Goal: Task Accomplishment & Management: Complete application form

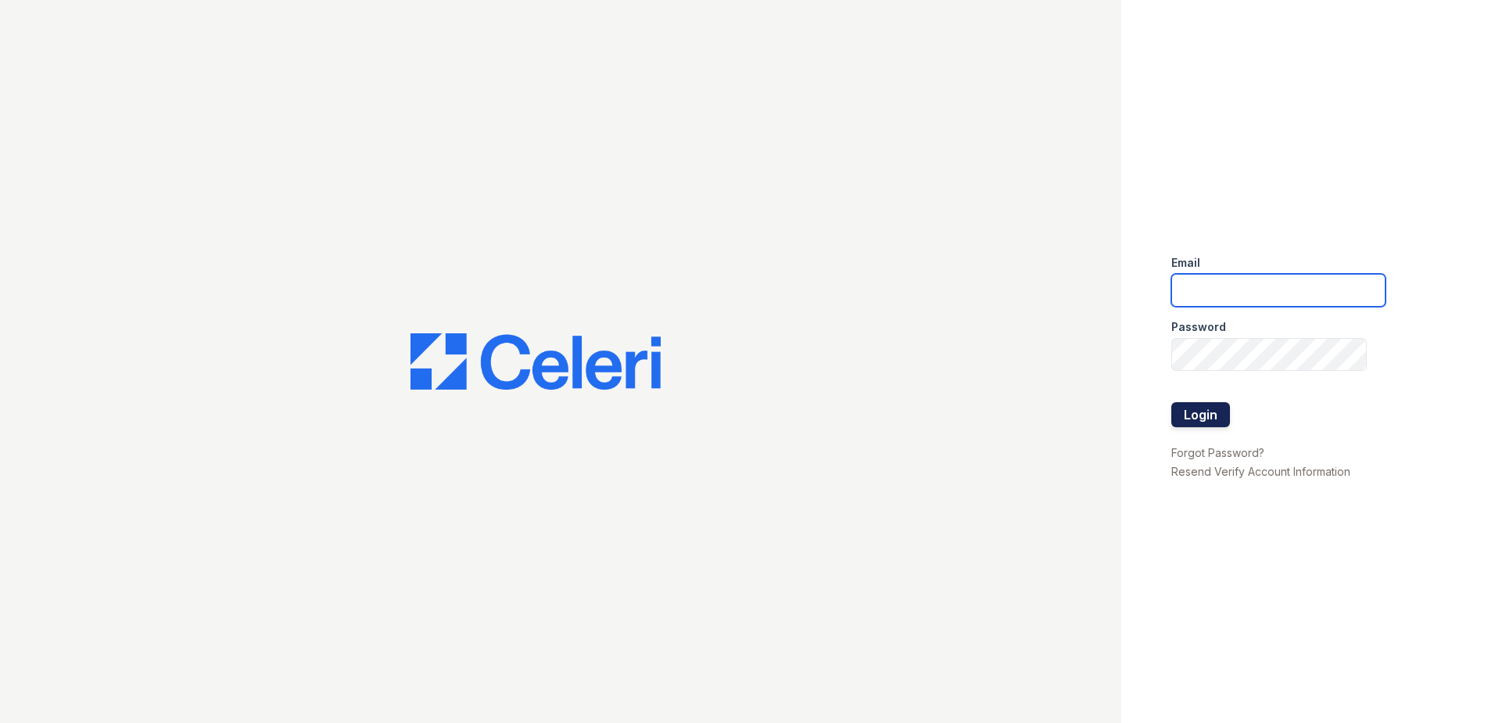
type input "Renewwaltham@trinity-pm.com"
click at [1195, 417] on button "Login" at bounding box center [1200, 414] width 59 height 25
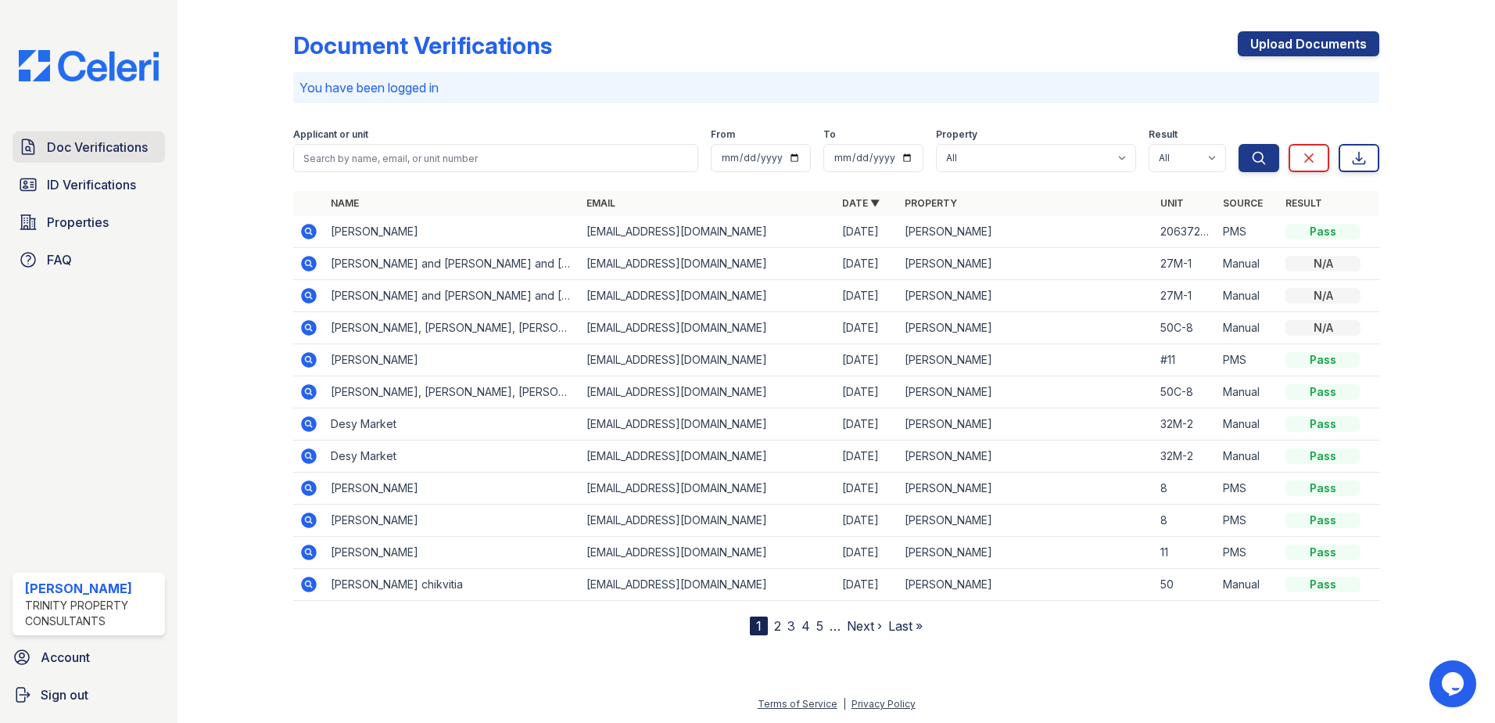
drag, startPoint x: 82, startPoint y: 149, endPoint x: 150, endPoint y: 145, distance: 68.1
click at [82, 149] on span "Doc Verifications" at bounding box center [97, 147] width 101 height 19
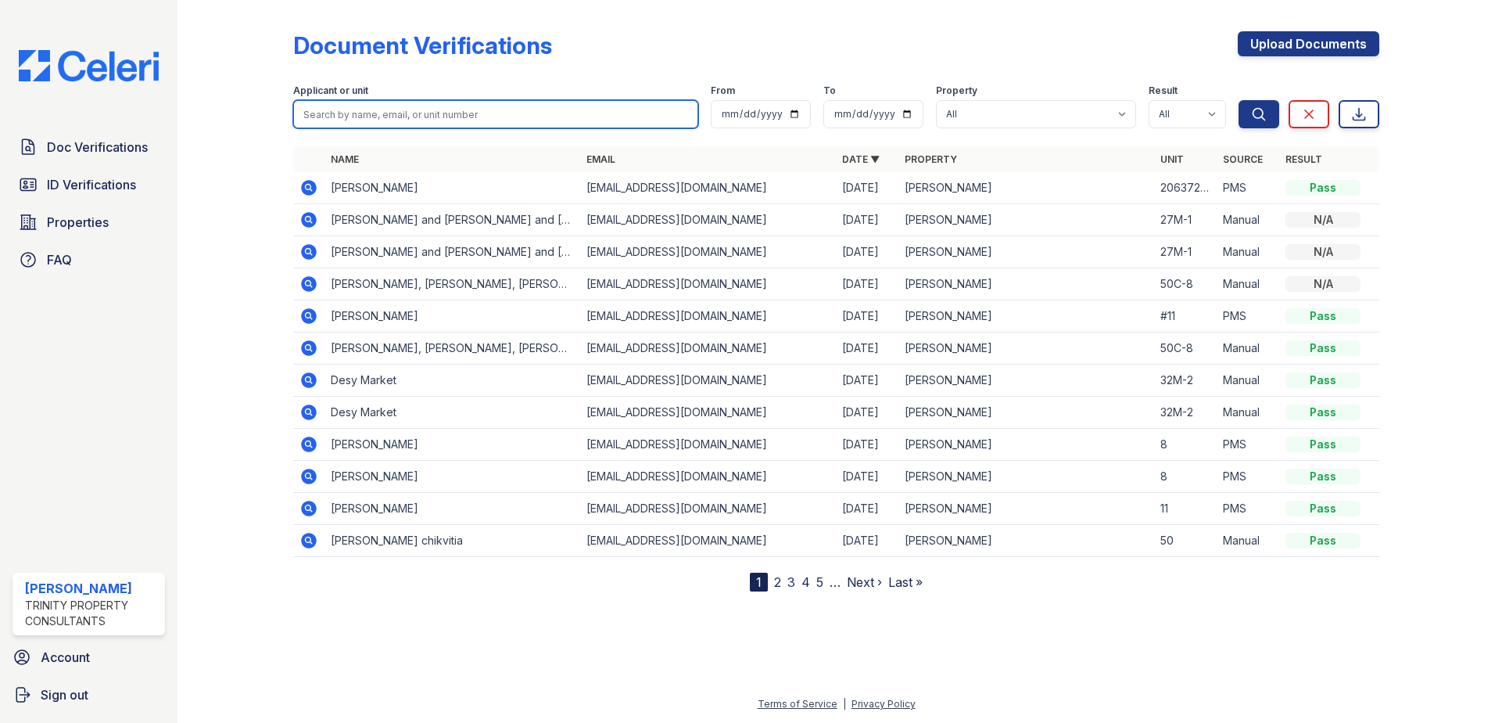
click at [350, 120] on input "search" at bounding box center [495, 114] width 405 height 28
type input "jose vega"
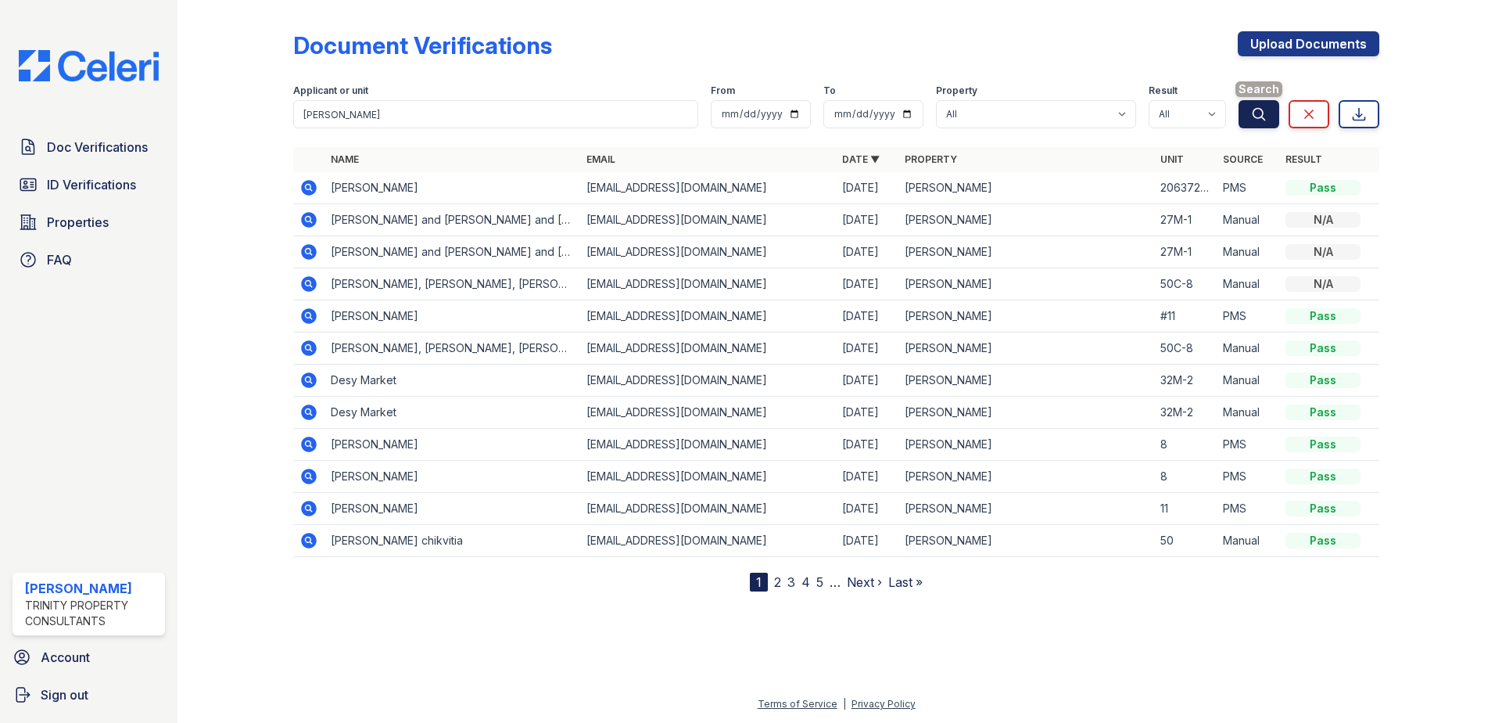
click at [1266, 107] on icon "submit" at bounding box center [1259, 114] width 16 height 16
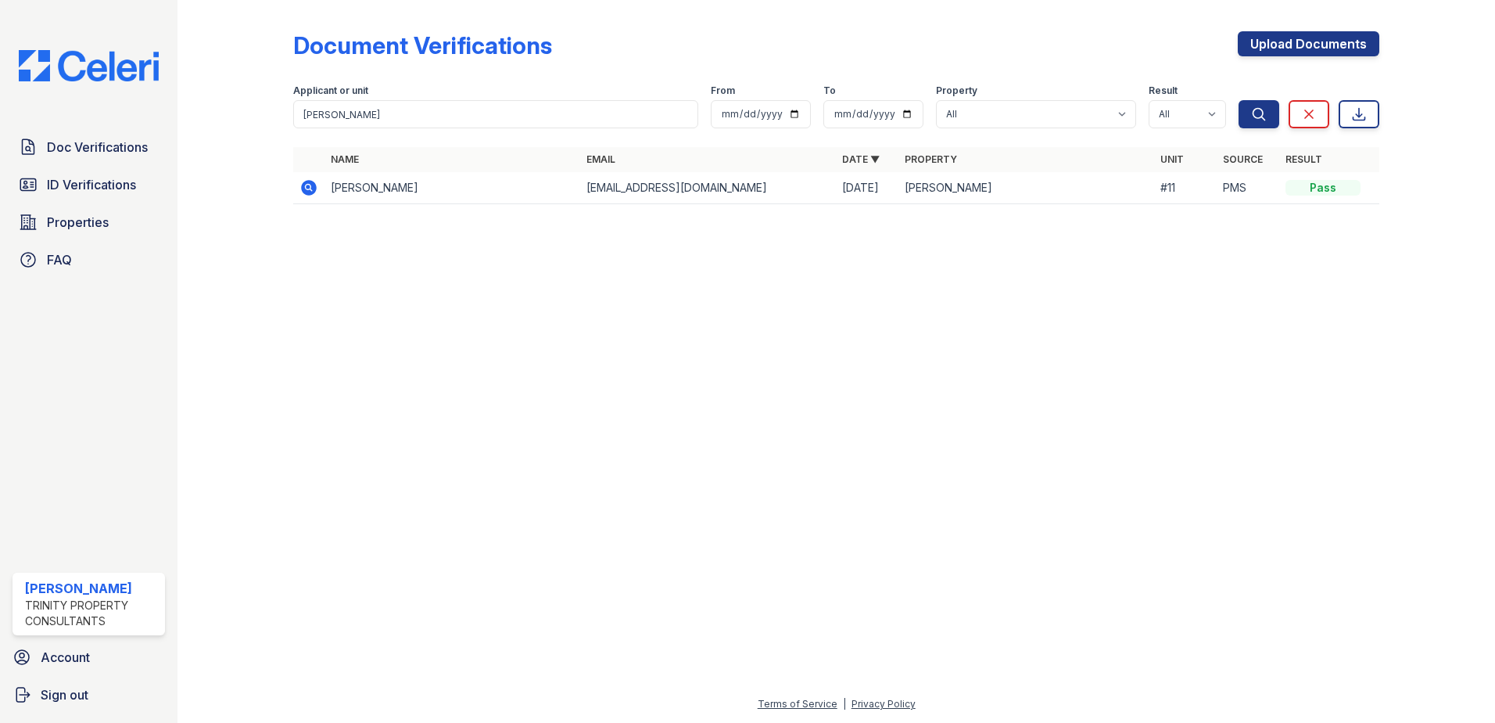
click at [301, 185] on icon at bounding box center [308, 187] width 19 height 19
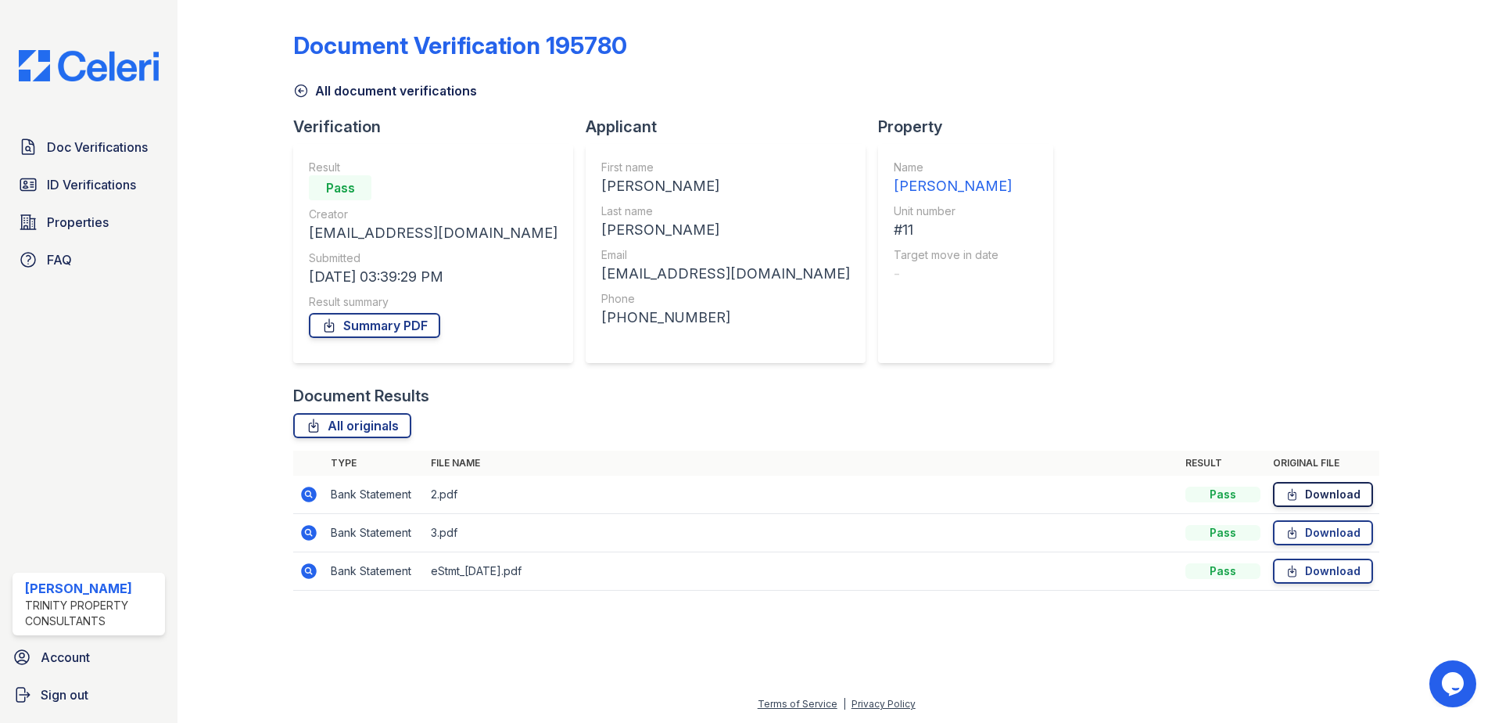
click at [1323, 494] on link "Download" at bounding box center [1323, 494] width 100 height 25
click at [1286, 529] on icon at bounding box center [1292, 533] width 13 height 16
click at [470, 565] on td "eStmt_2025-03-27.pdf" at bounding box center [802, 571] width 755 height 38
click at [1336, 568] on link "Download" at bounding box center [1323, 570] width 100 height 25
click at [1311, 487] on link "Download" at bounding box center [1323, 494] width 100 height 25
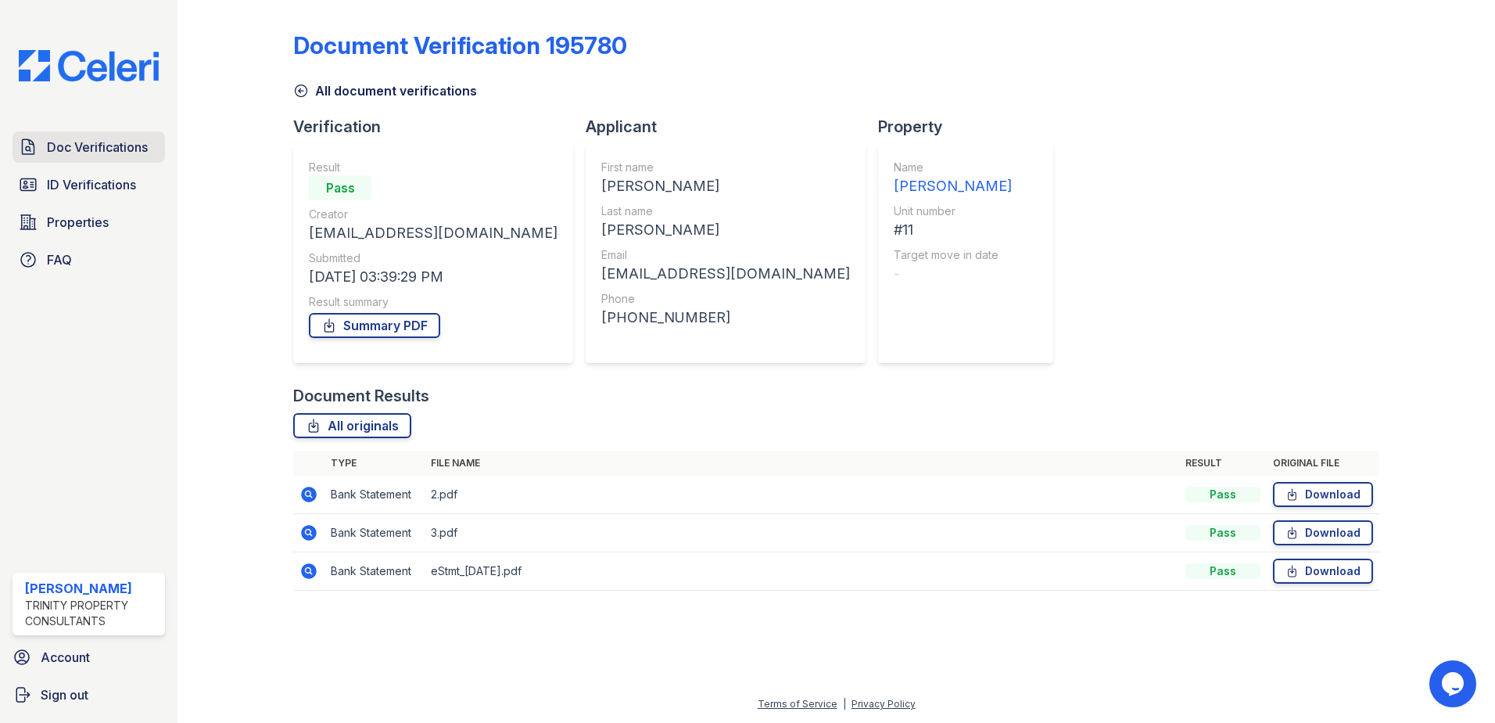
click at [107, 143] on span "Doc Verifications" at bounding box center [97, 147] width 101 height 19
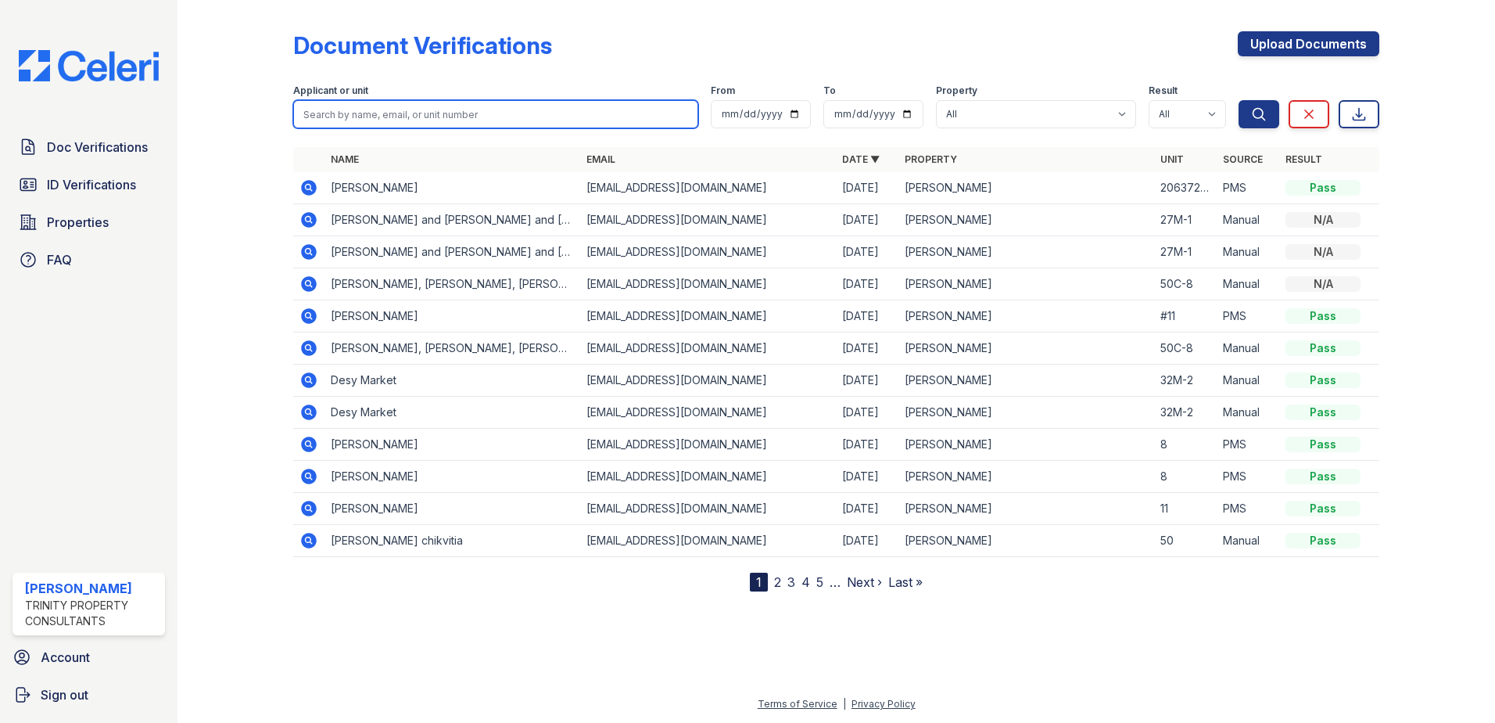
click at [345, 115] on input "search" at bounding box center [495, 114] width 405 height 28
type input "[PERSON_NAME]"
click at [1239, 100] on button "Search" at bounding box center [1259, 114] width 41 height 28
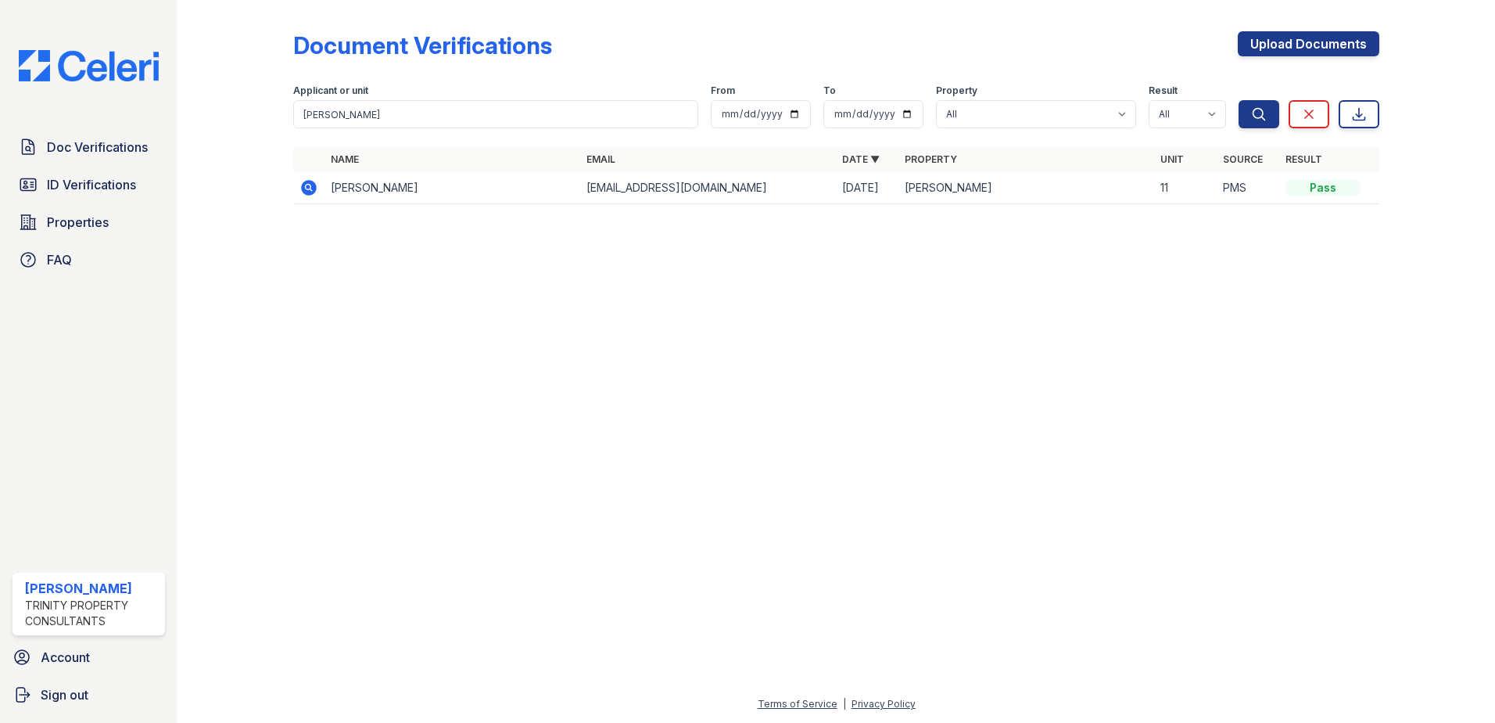
click at [309, 185] on icon at bounding box center [308, 187] width 4 height 4
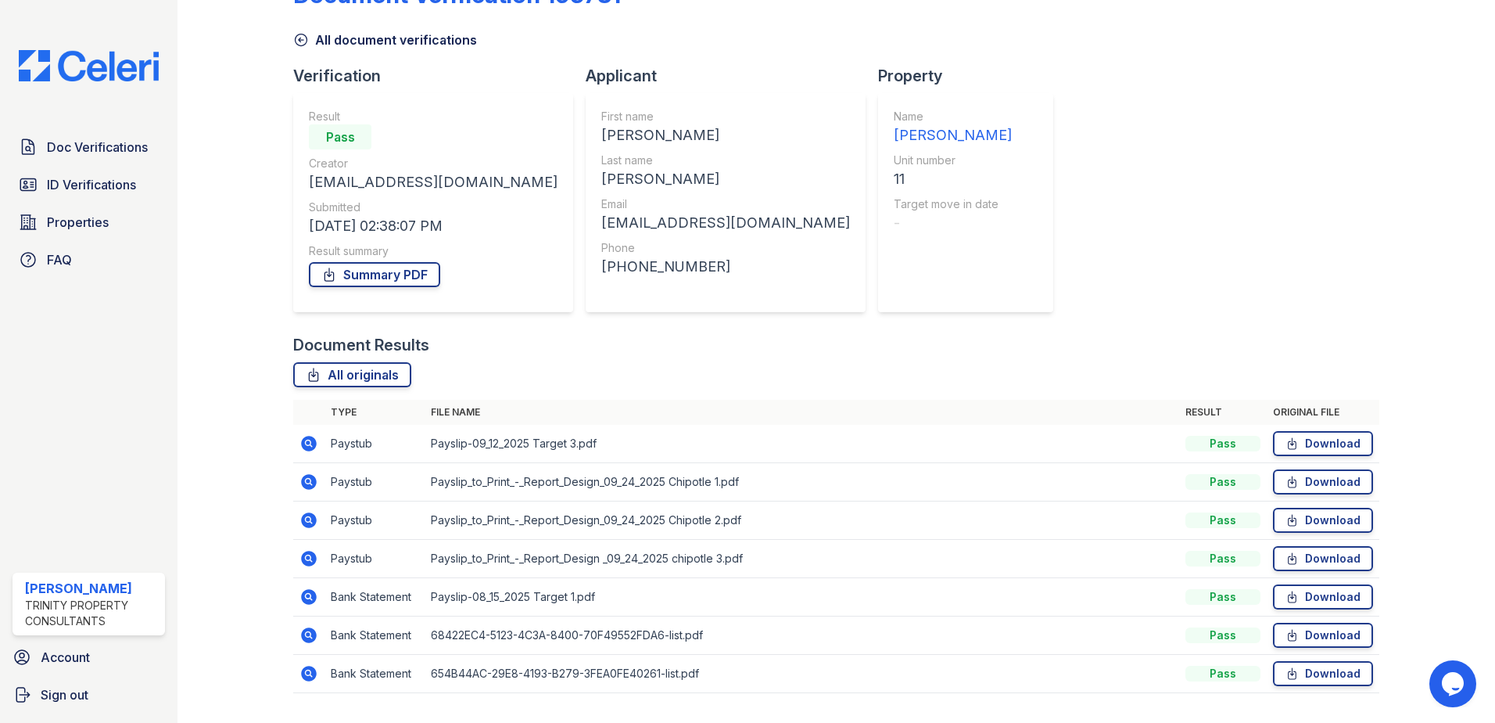
scroll to position [78, 0]
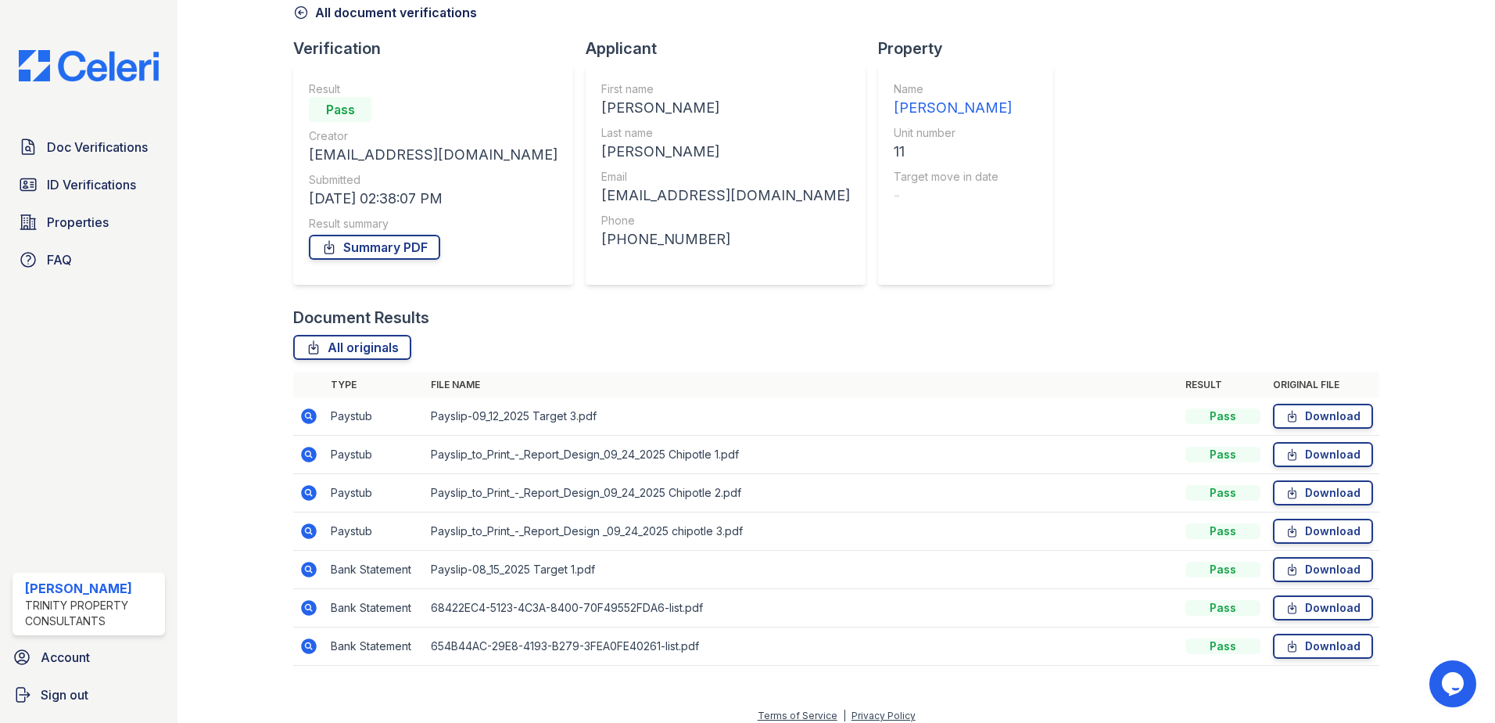
click at [309, 415] on icon at bounding box center [308, 415] width 4 height 4
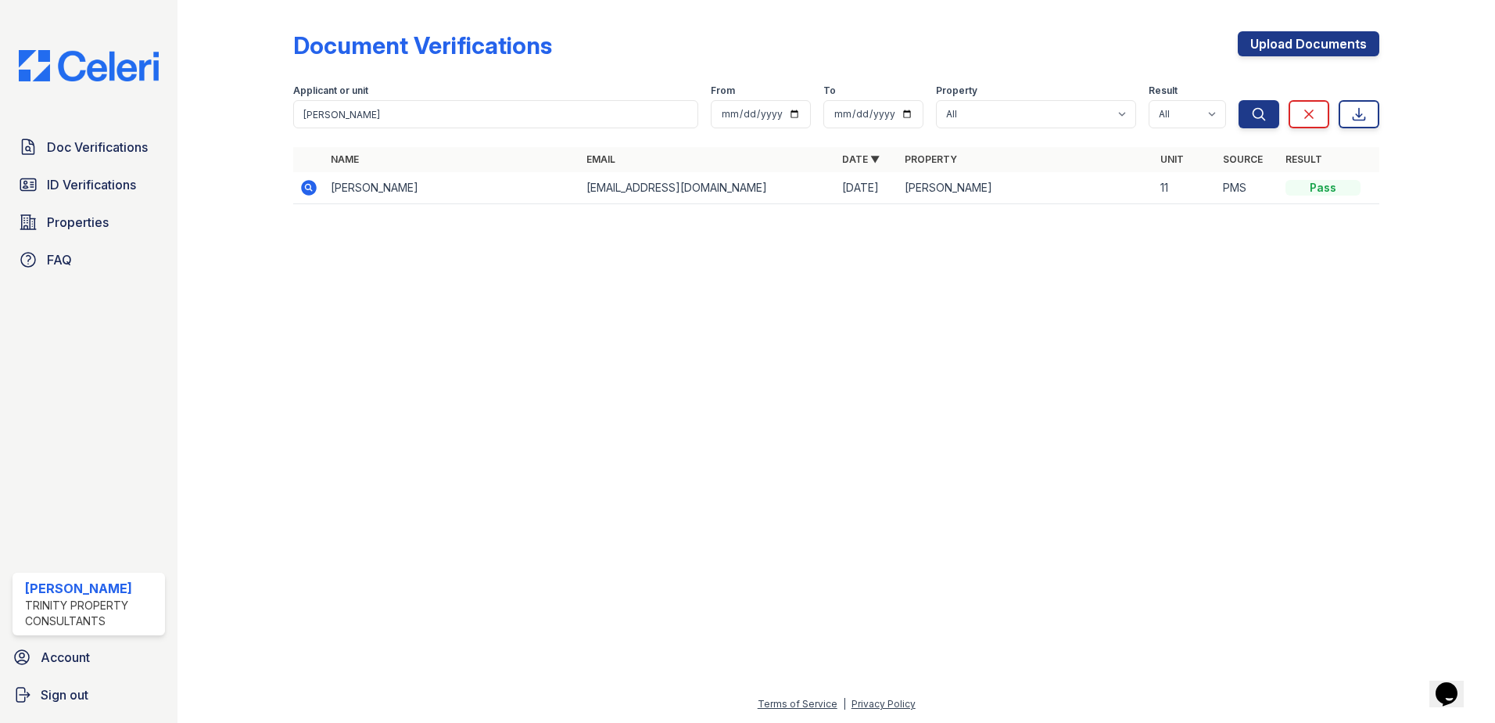
click at [310, 192] on icon at bounding box center [309, 188] width 16 height 16
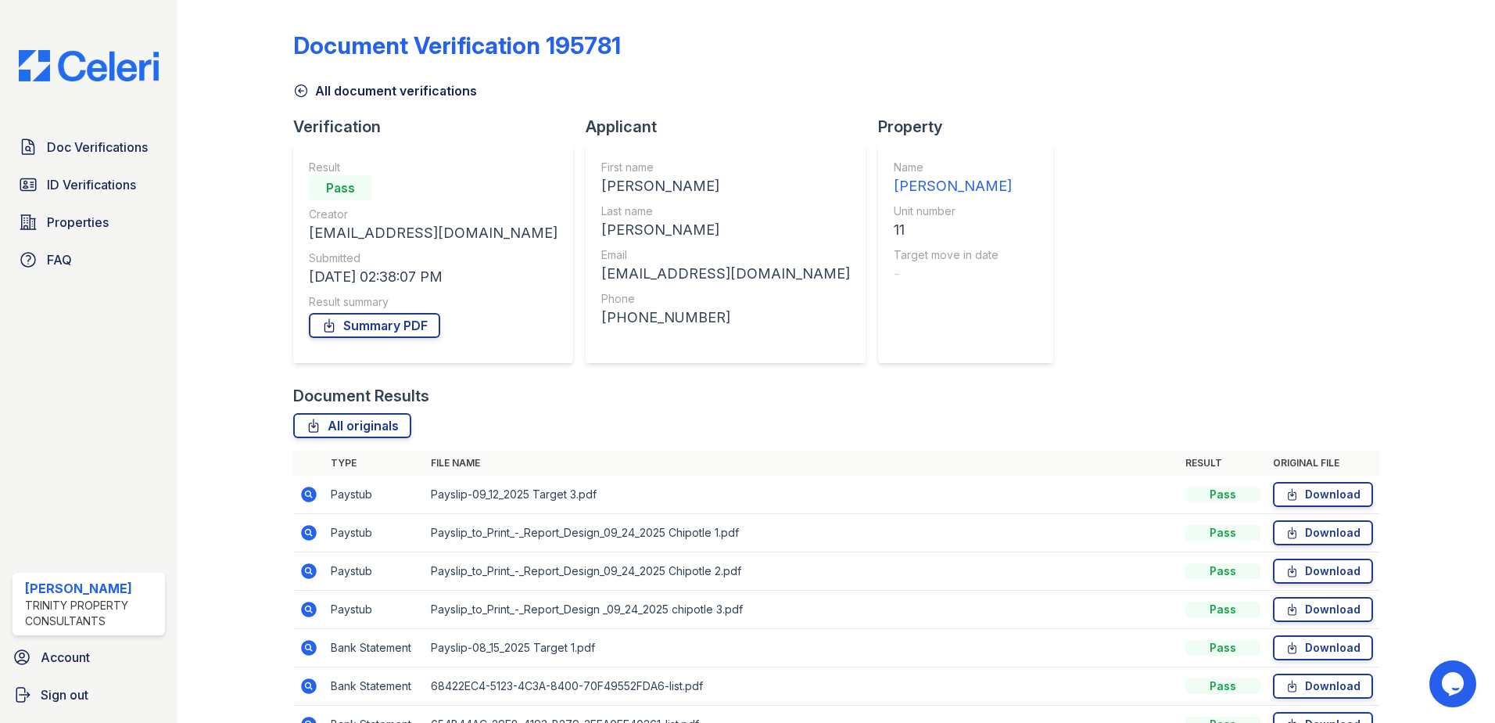
click at [309, 533] on icon at bounding box center [308, 531] width 4 height 4
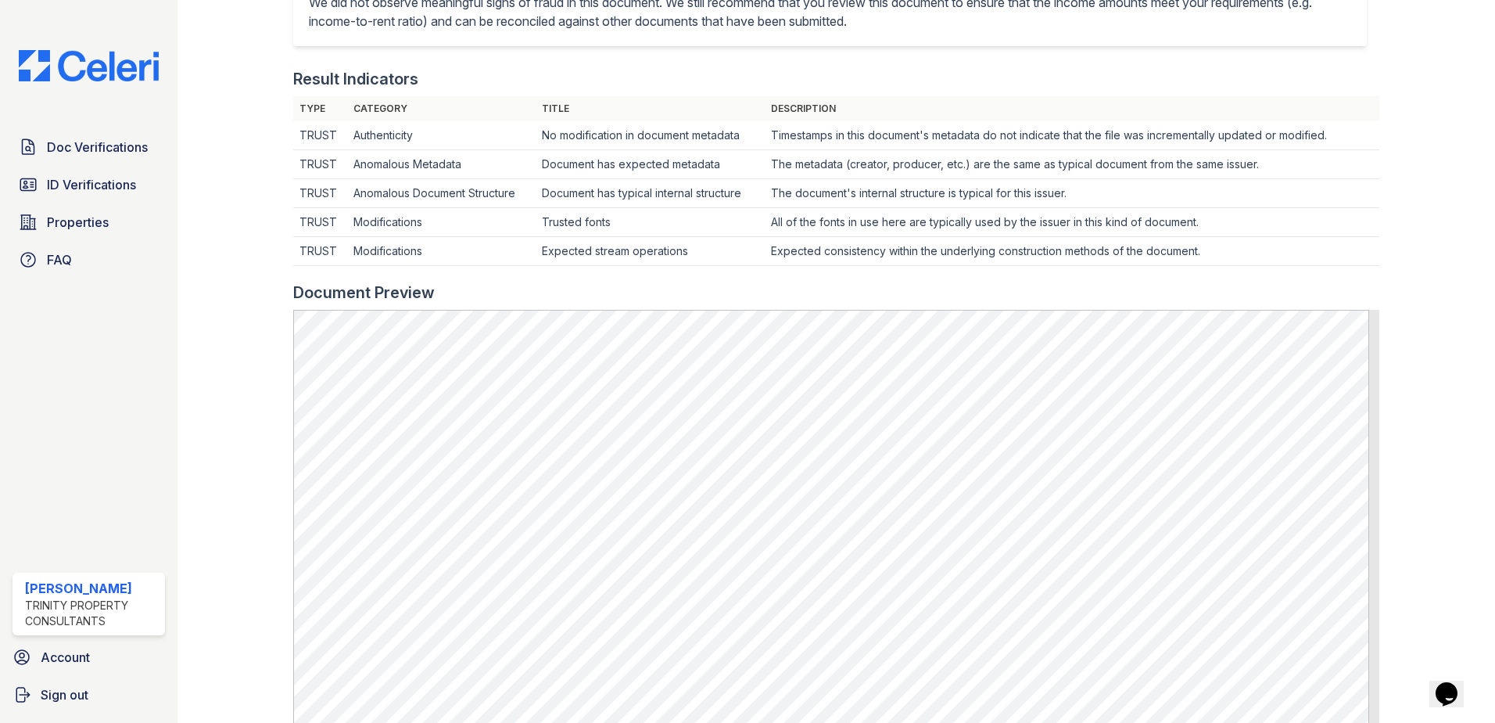
scroll to position [391, 0]
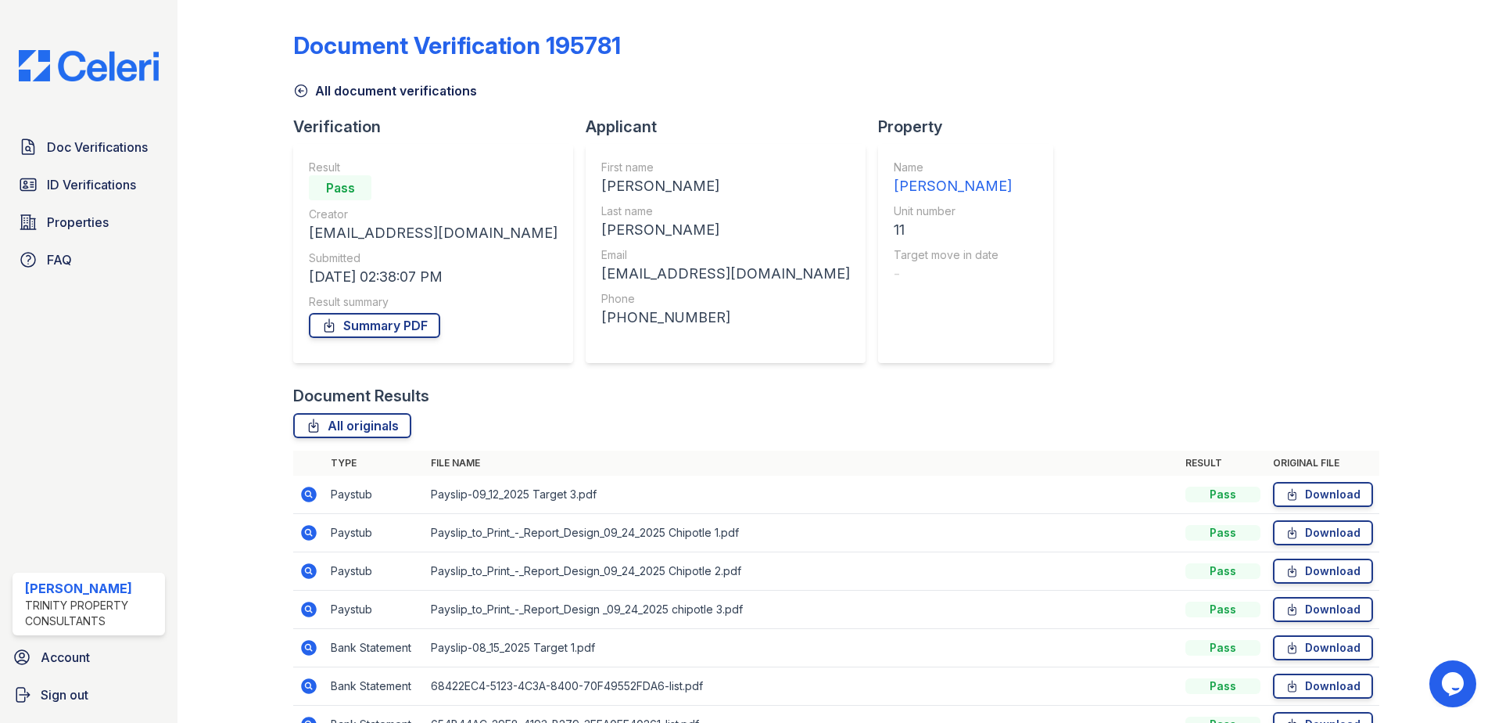
click at [303, 570] on icon at bounding box center [309, 571] width 16 height 16
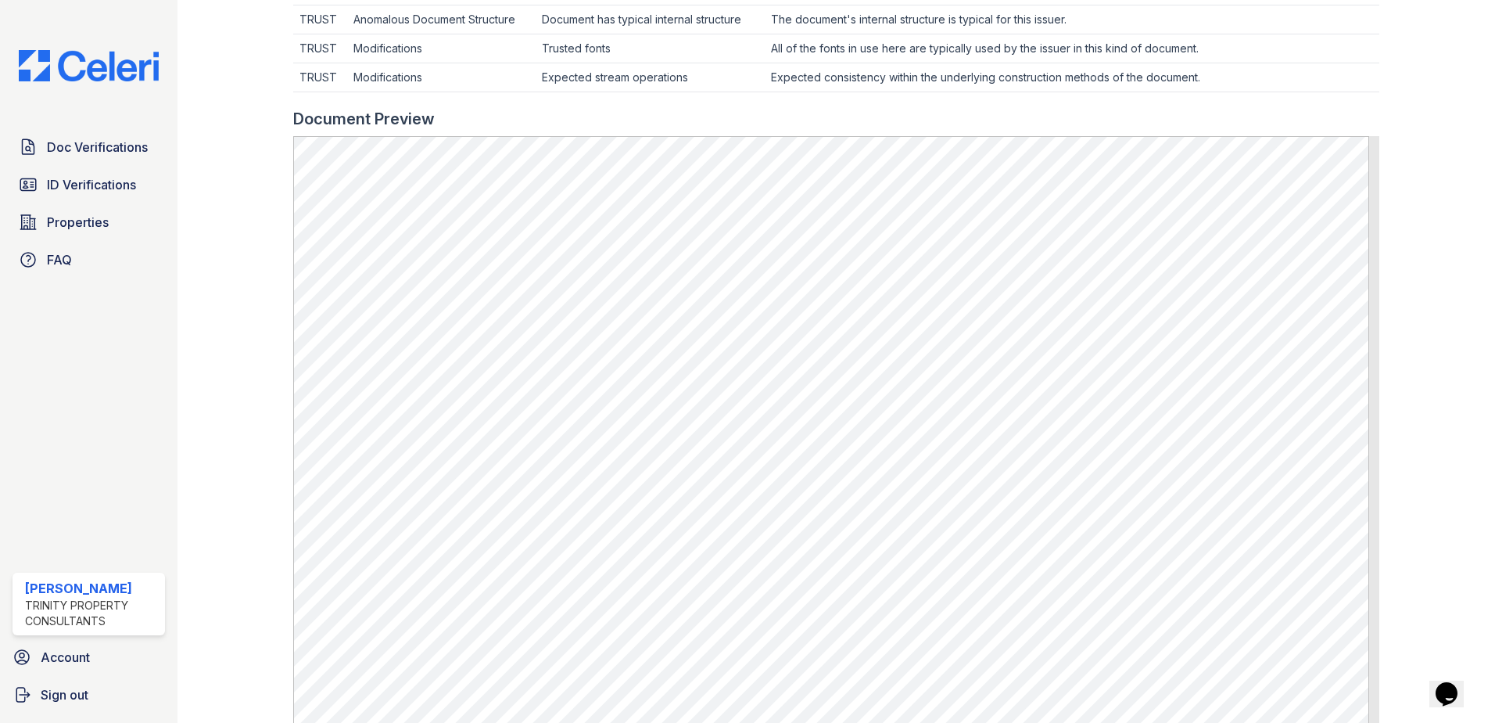
scroll to position [626, 0]
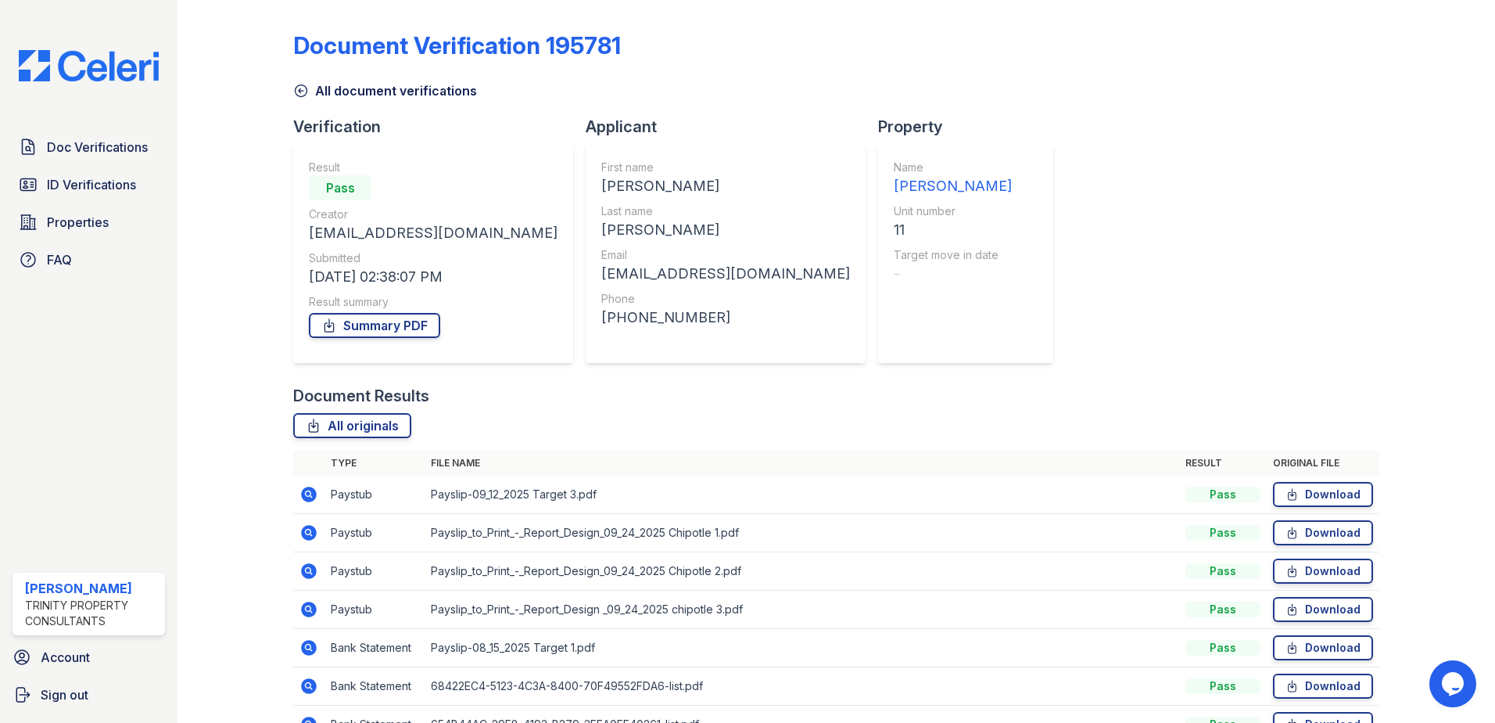
click at [308, 614] on icon at bounding box center [309, 609] width 16 height 16
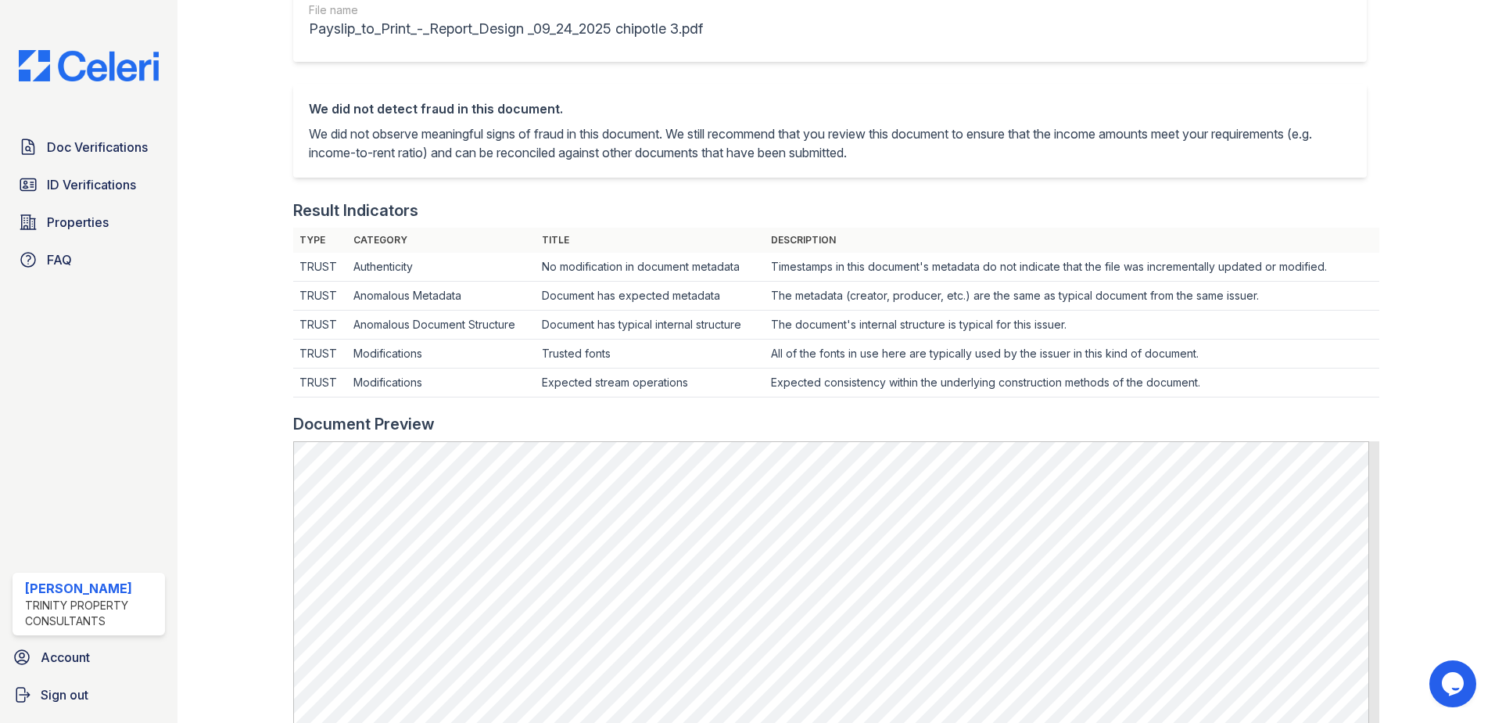
scroll to position [313, 0]
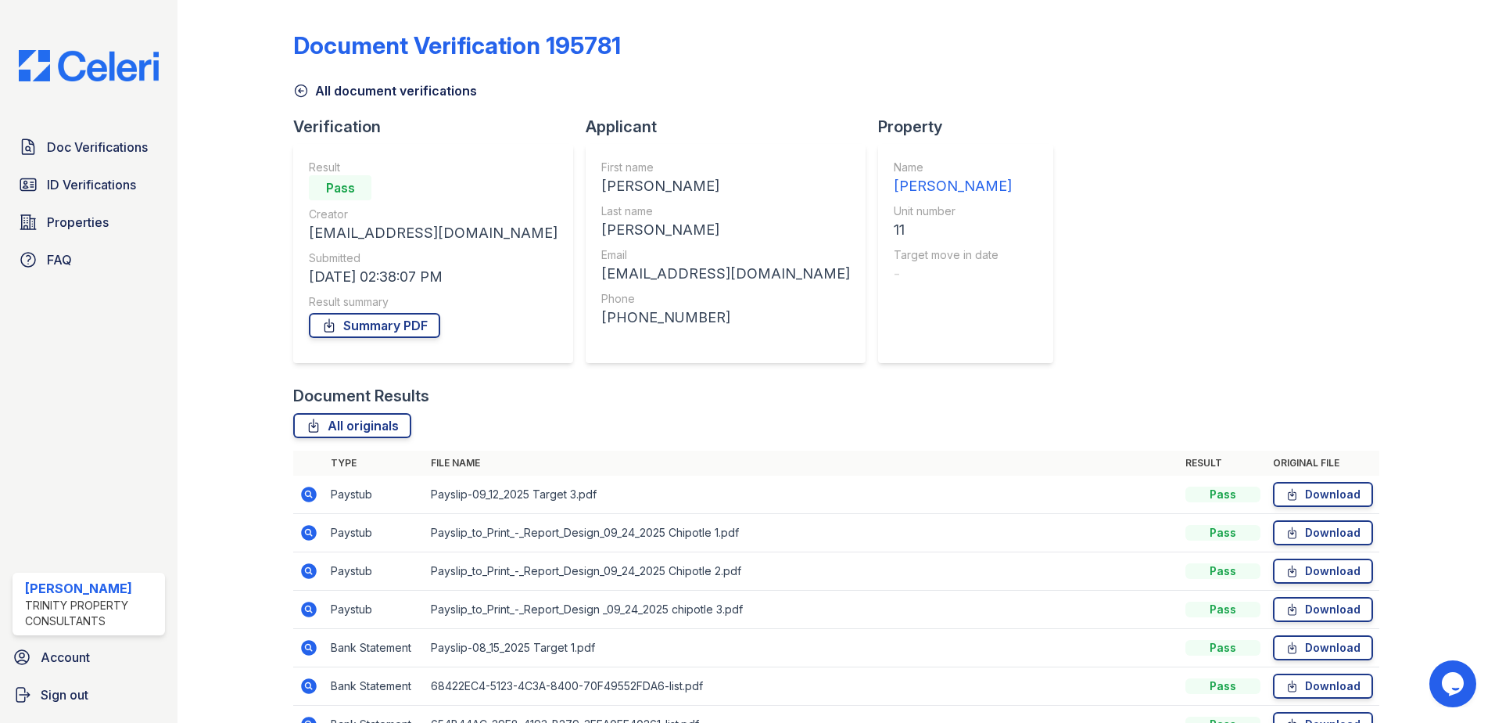
scroll to position [78, 0]
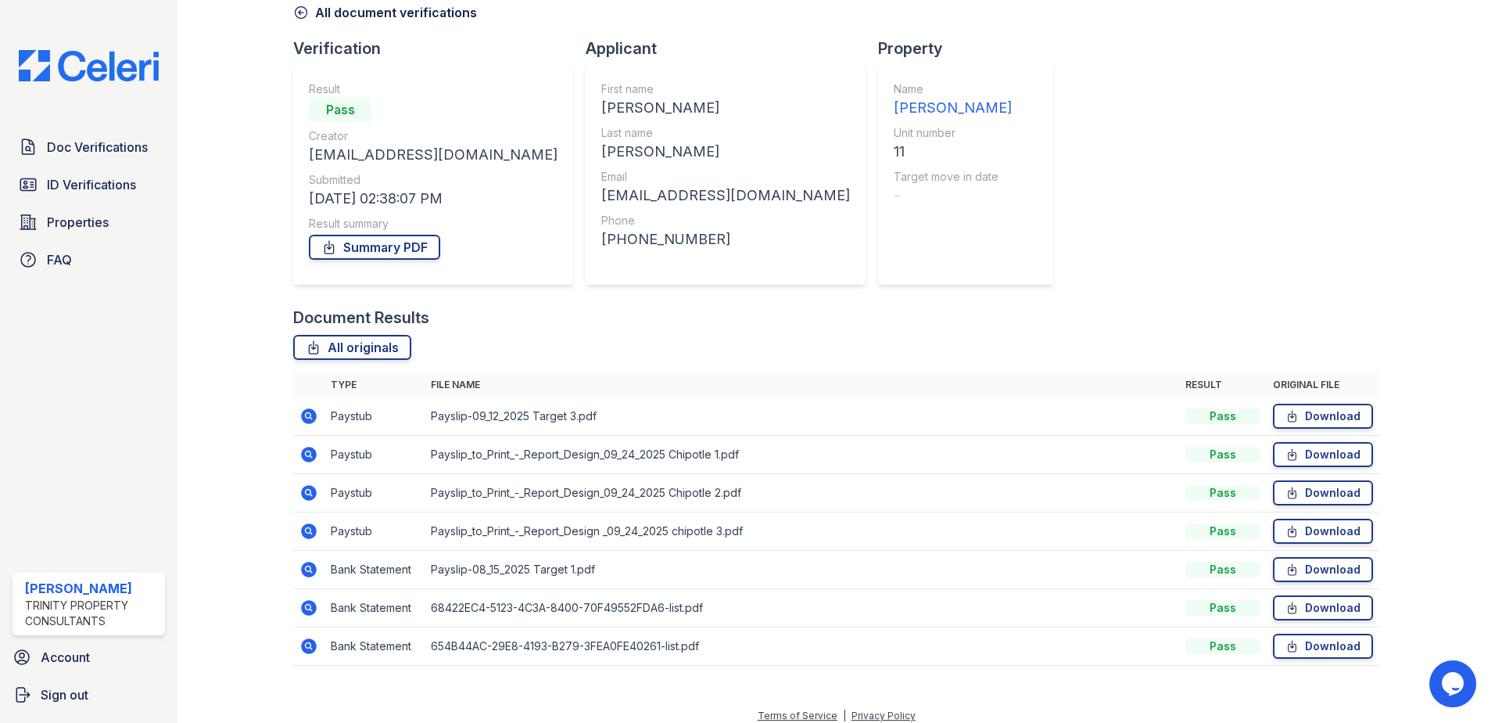
click at [309, 569] on icon at bounding box center [308, 568] width 4 height 4
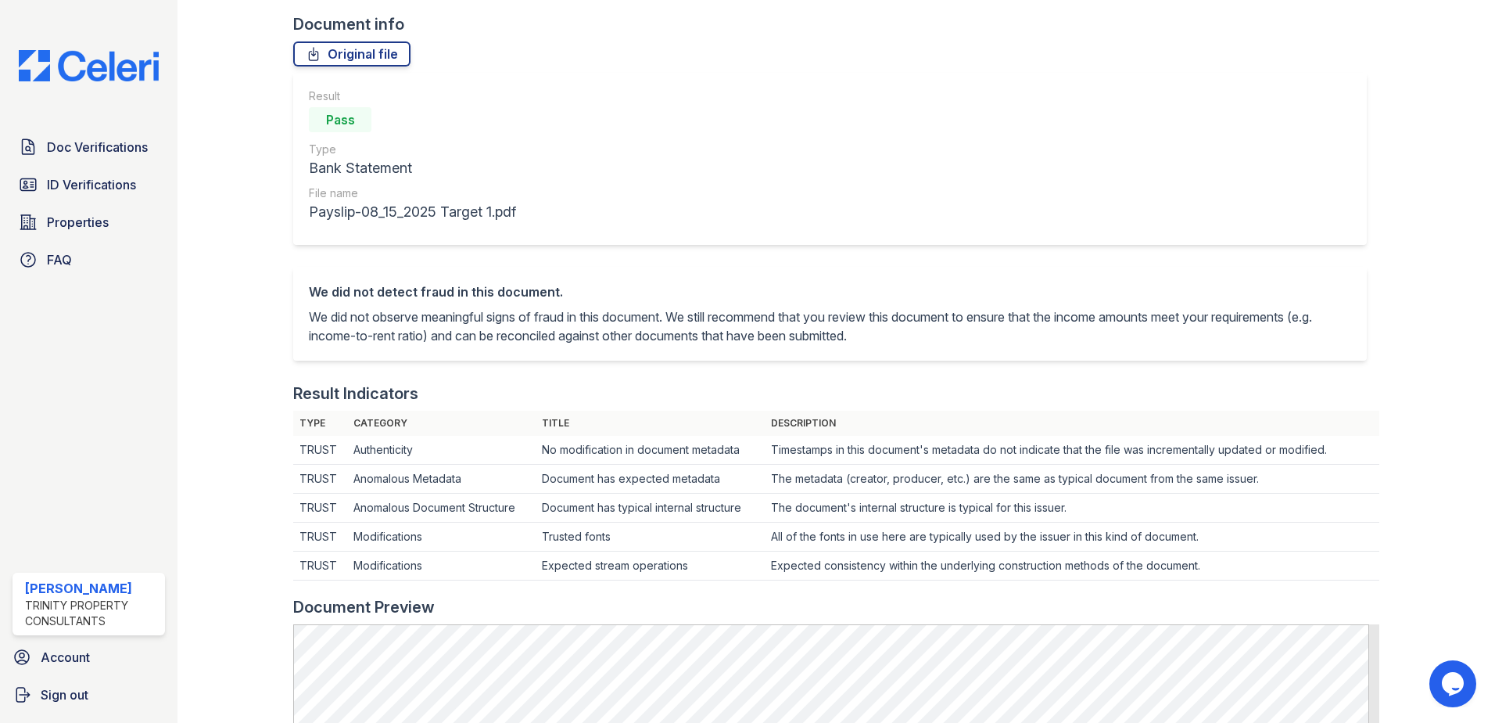
scroll to position [78, 0]
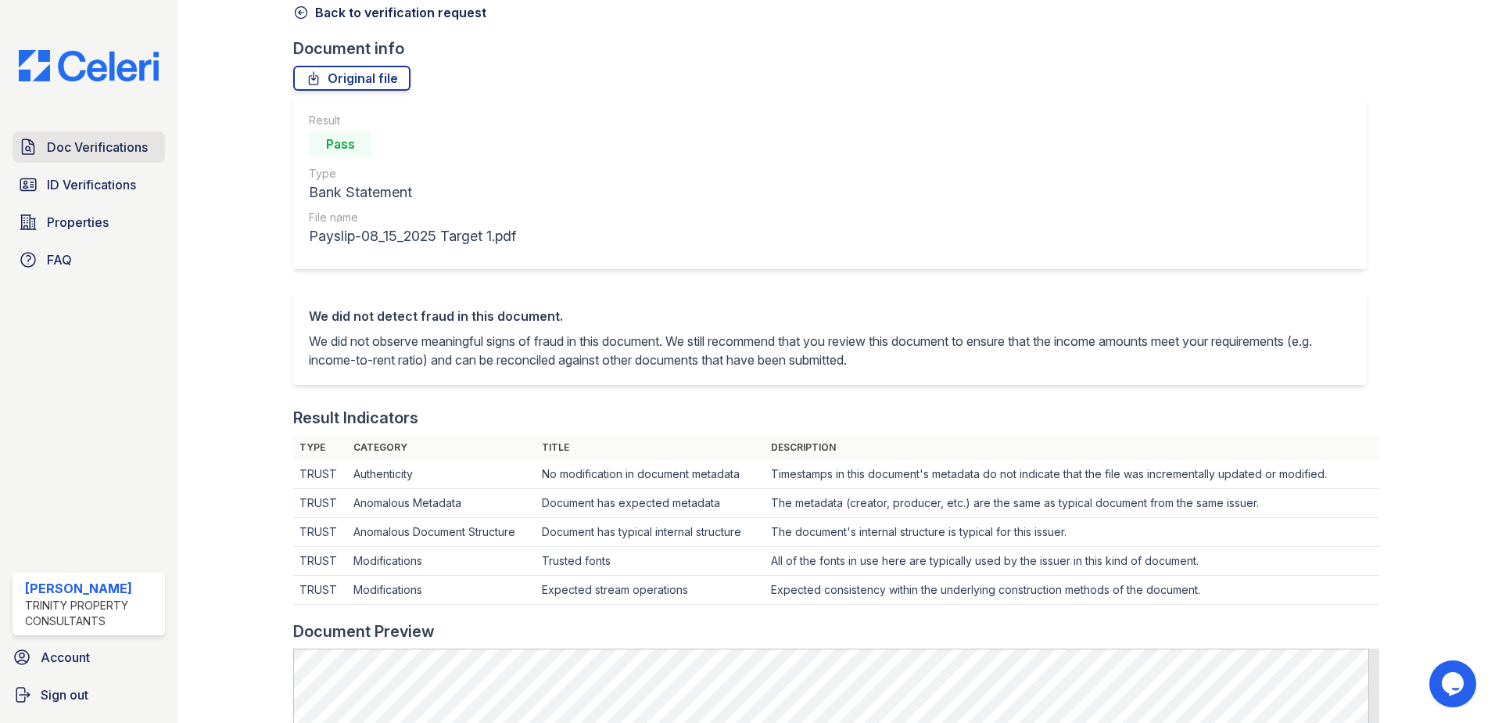
click at [84, 145] on span "Doc Verifications" at bounding box center [97, 147] width 101 height 19
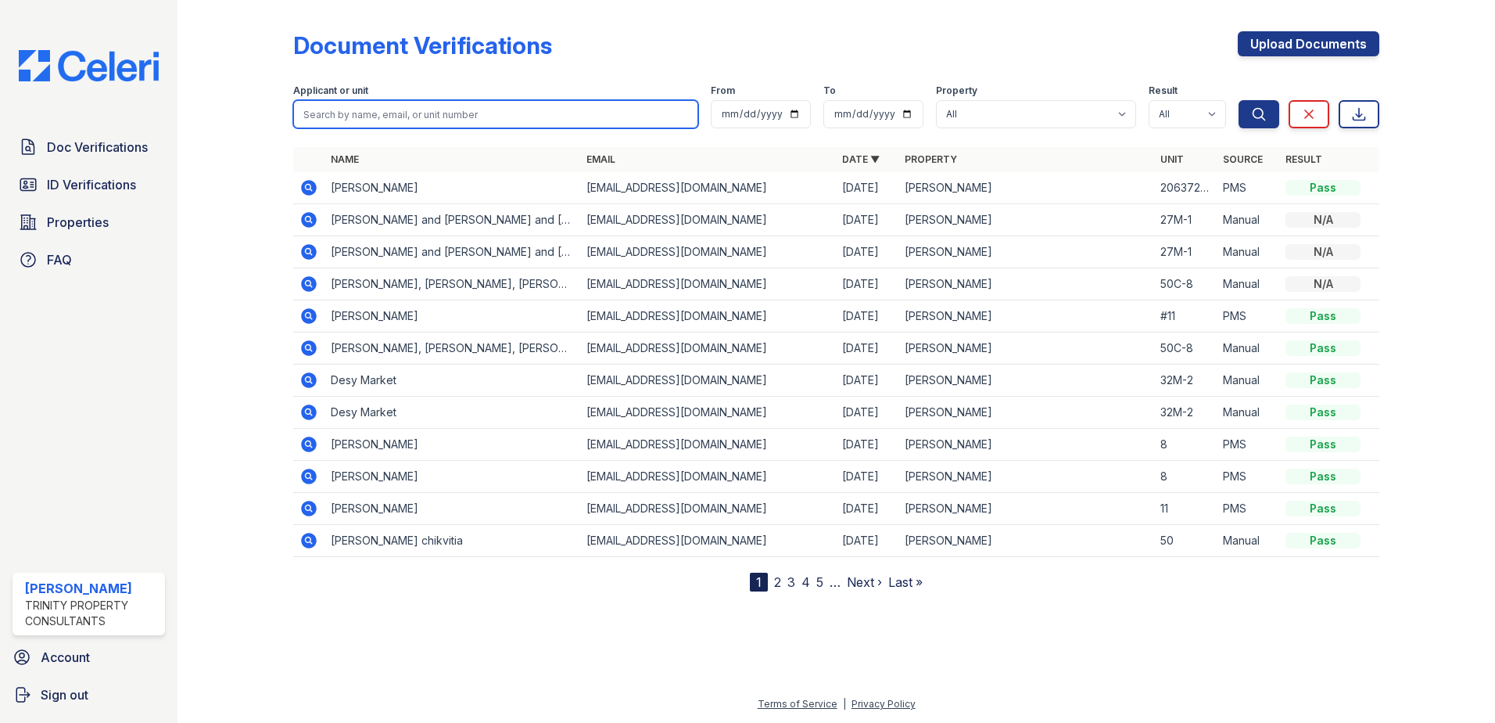
click at [352, 122] on input "search" at bounding box center [495, 114] width 405 height 28
type input "[PERSON_NAME]"
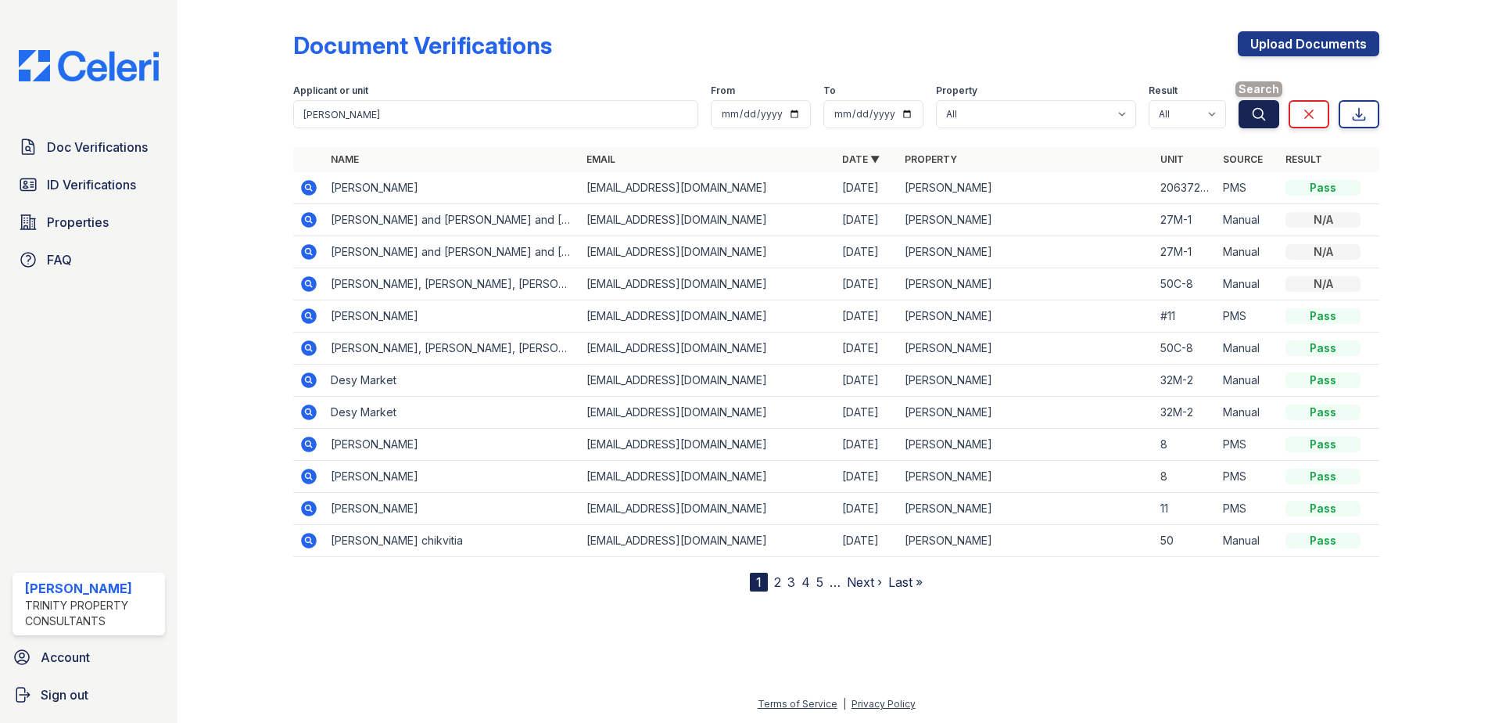
click at [1256, 107] on icon "submit" at bounding box center [1259, 114] width 16 height 16
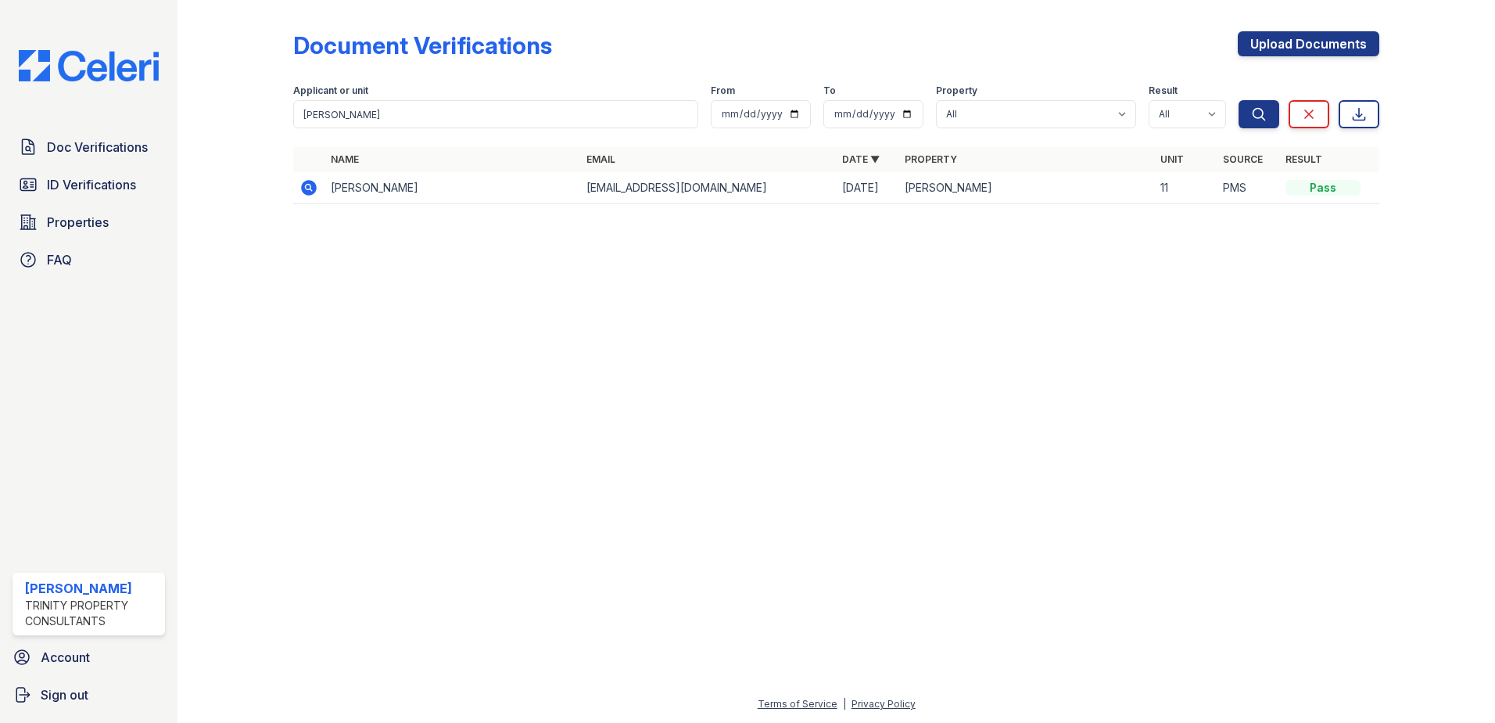
click at [588, 186] on td "[EMAIL_ADDRESS][DOMAIN_NAME]" at bounding box center [708, 188] width 256 height 32
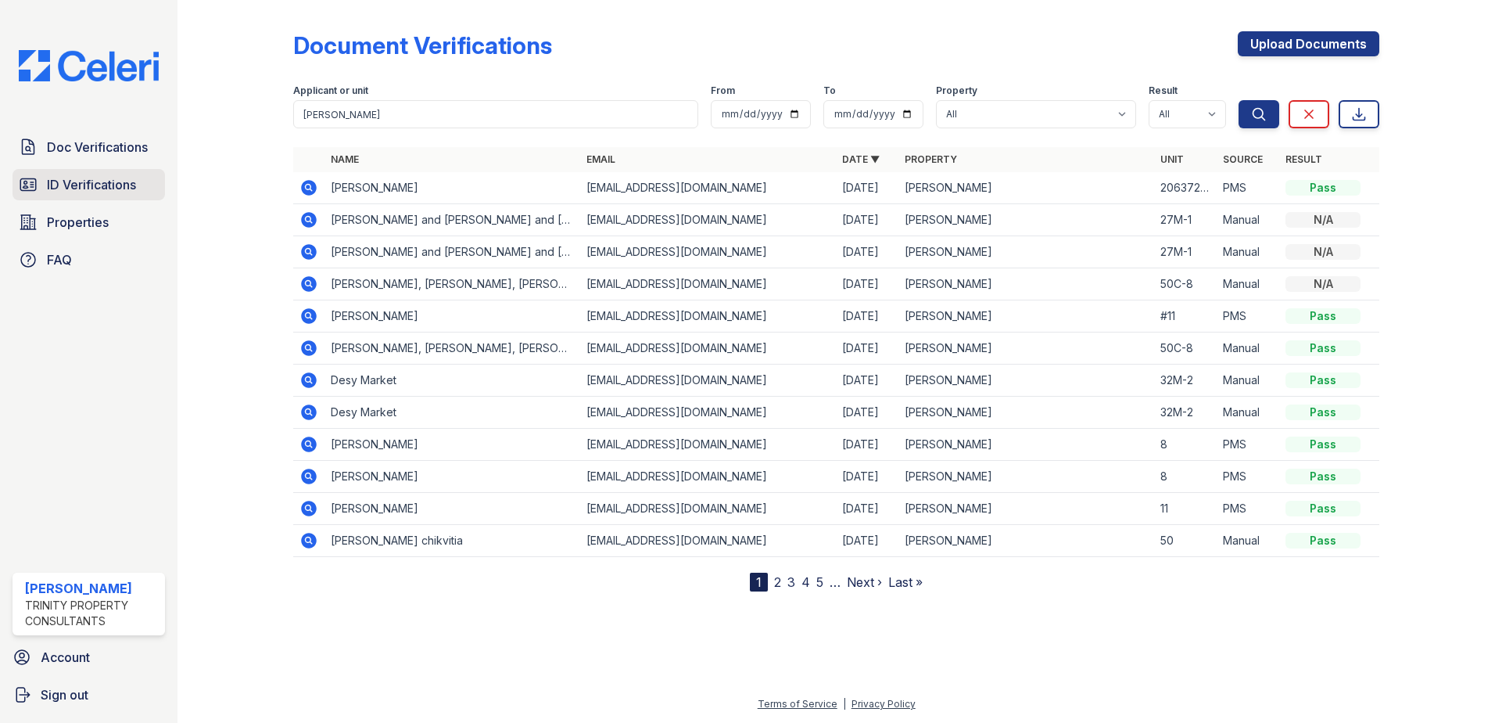
click at [100, 184] on span "ID Verifications" at bounding box center [91, 184] width 89 height 19
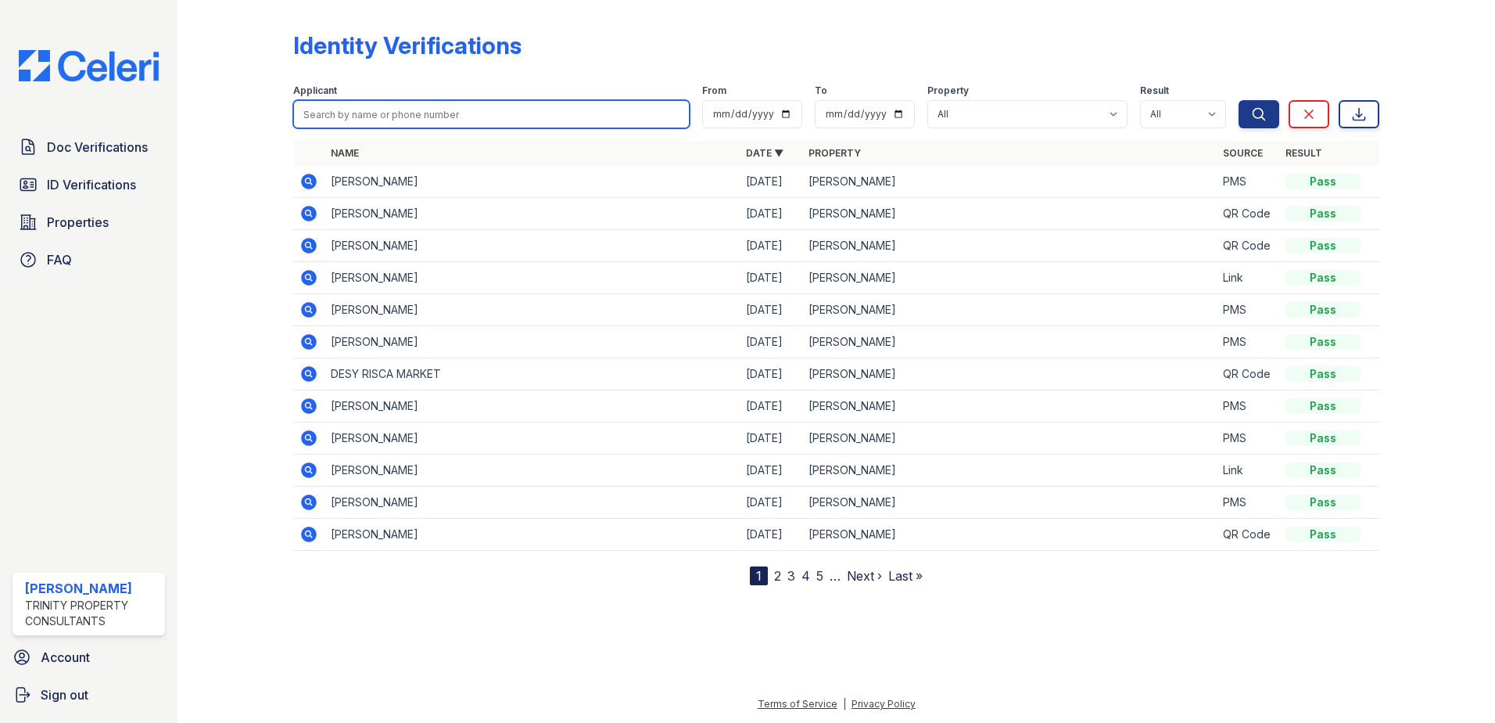
click at [360, 109] on input "search" at bounding box center [491, 114] width 396 height 28
type input "[PERSON_NAME]"
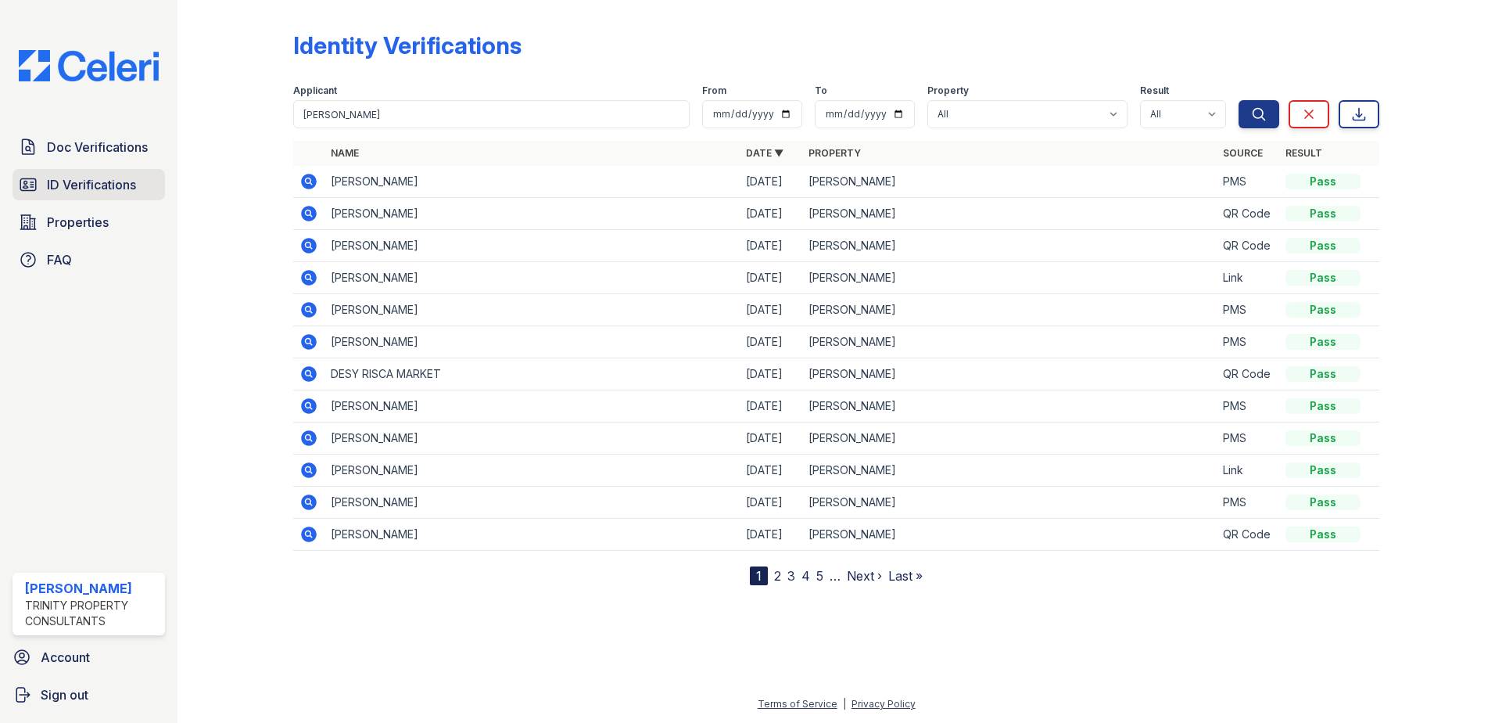
click at [120, 178] on span "ID Verifications" at bounding box center [91, 184] width 89 height 19
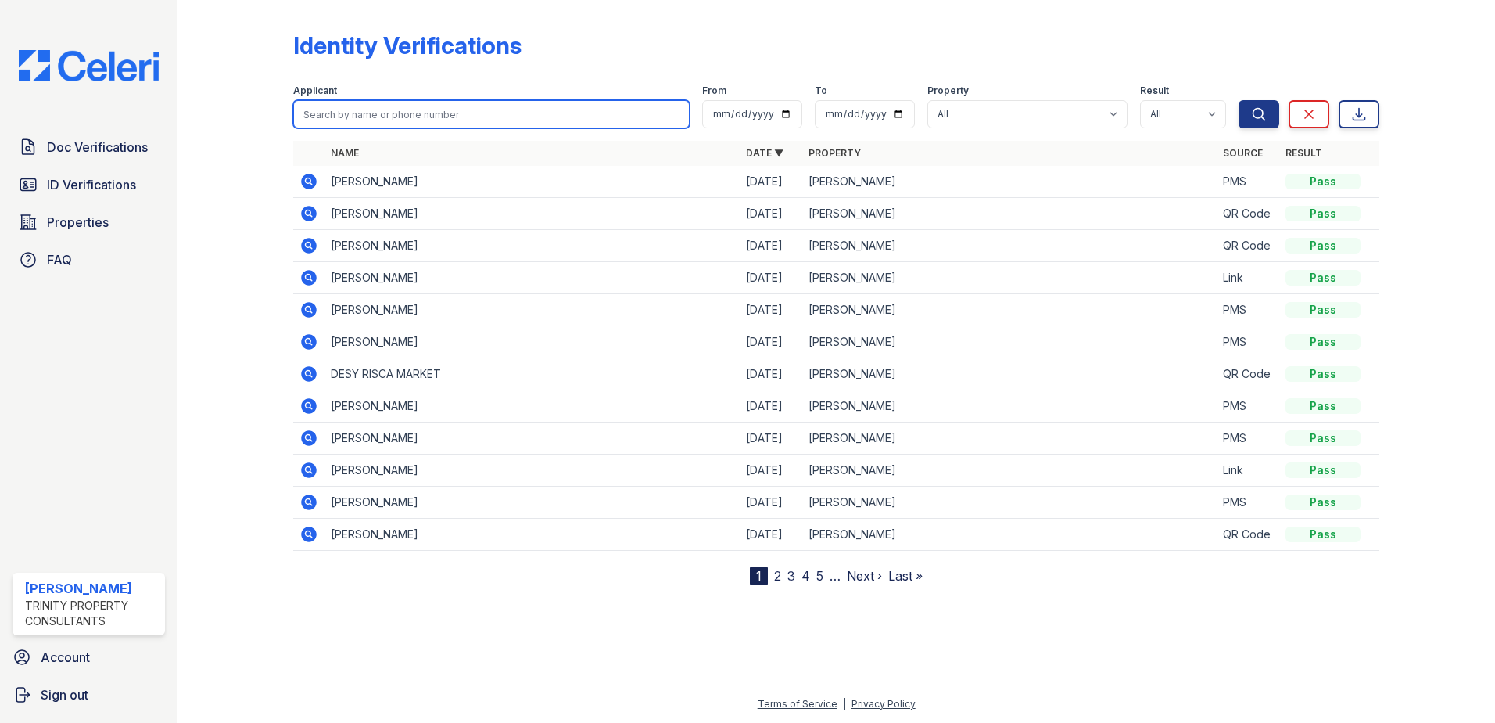
click at [446, 110] on input "search" at bounding box center [491, 114] width 396 height 28
type input "juan vega"
click at [1239, 100] on button "Search" at bounding box center [1259, 114] width 41 height 28
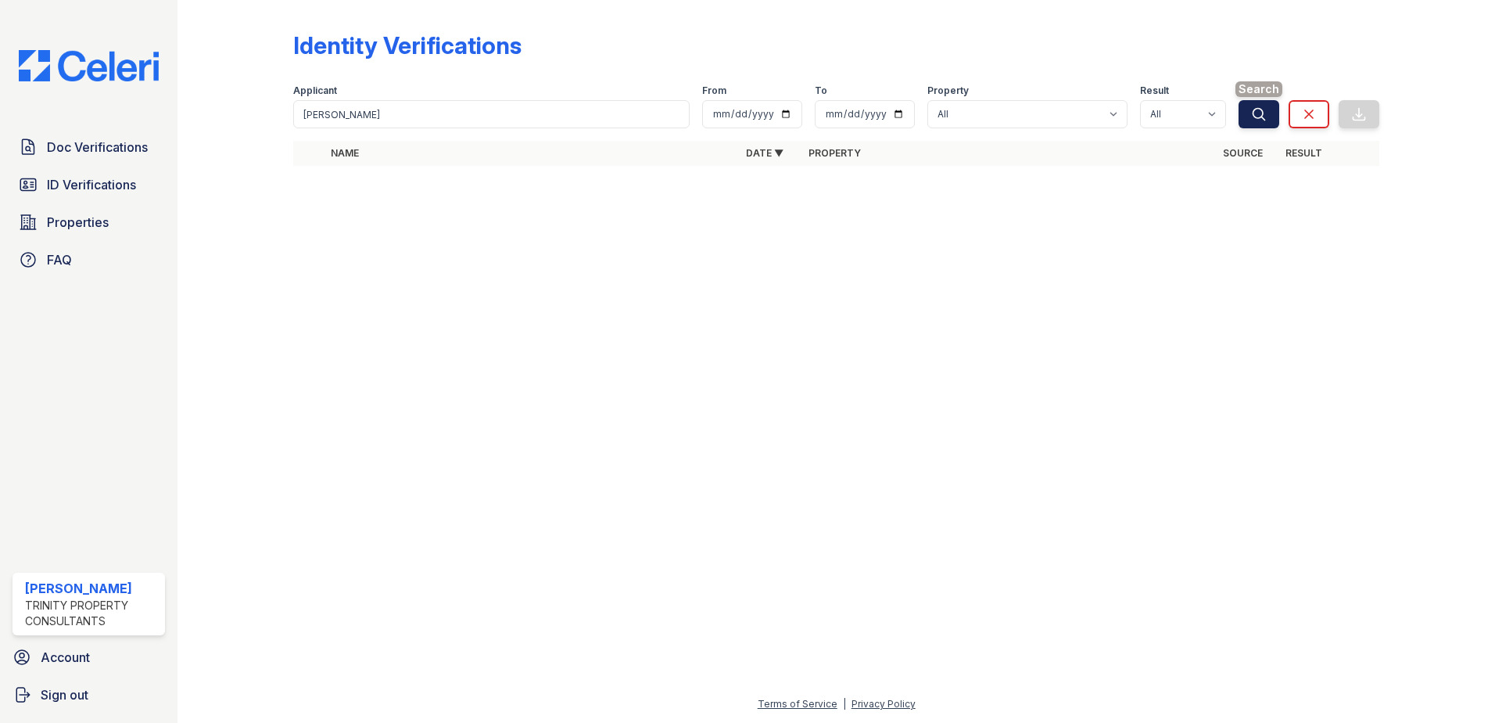
click at [1268, 117] on button "Search" at bounding box center [1259, 114] width 41 height 28
click at [1268, 113] on button "Search" at bounding box center [1259, 114] width 41 height 28
click at [1253, 117] on button "Search" at bounding box center [1259, 114] width 41 height 28
click at [97, 184] on span "ID Verifications" at bounding box center [91, 184] width 89 height 19
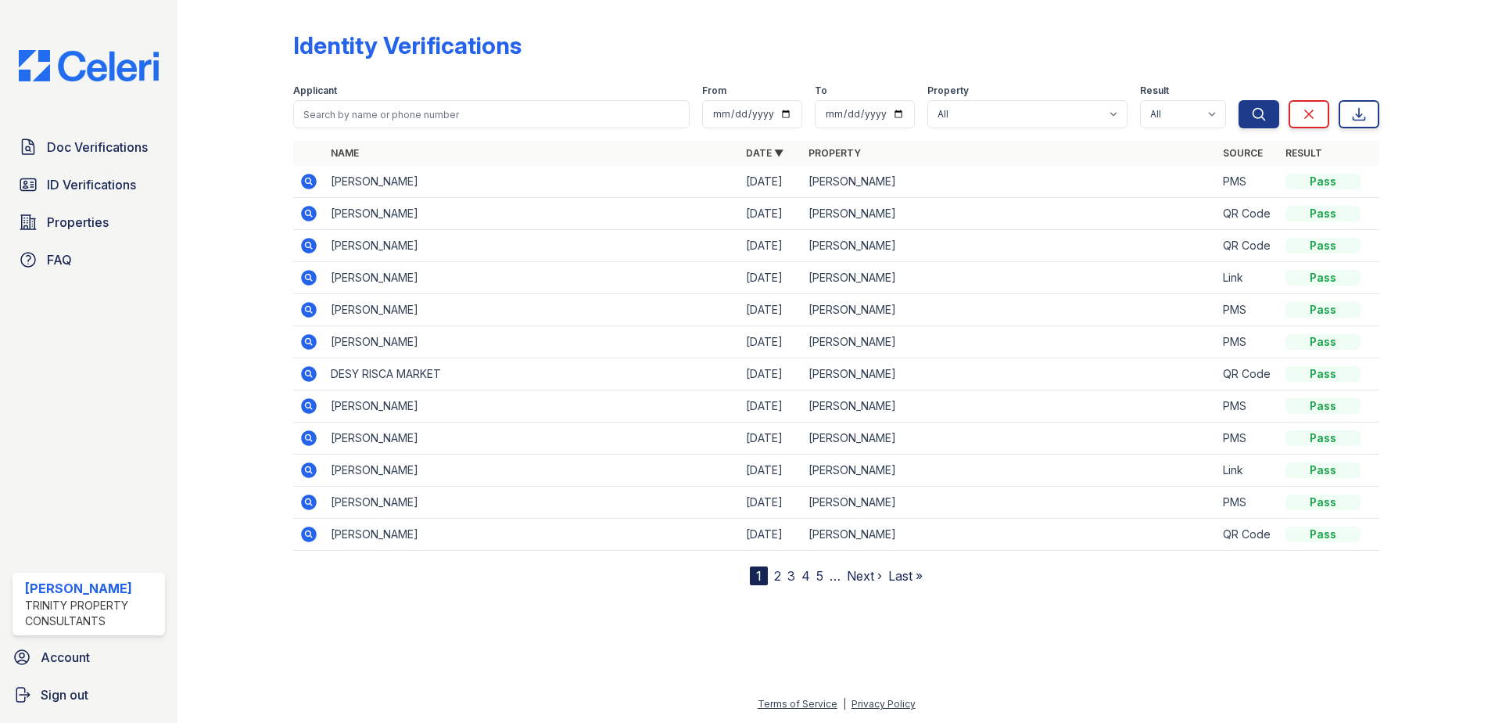
click at [305, 503] on icon at bounding box center [309, 502] width 16 height 16
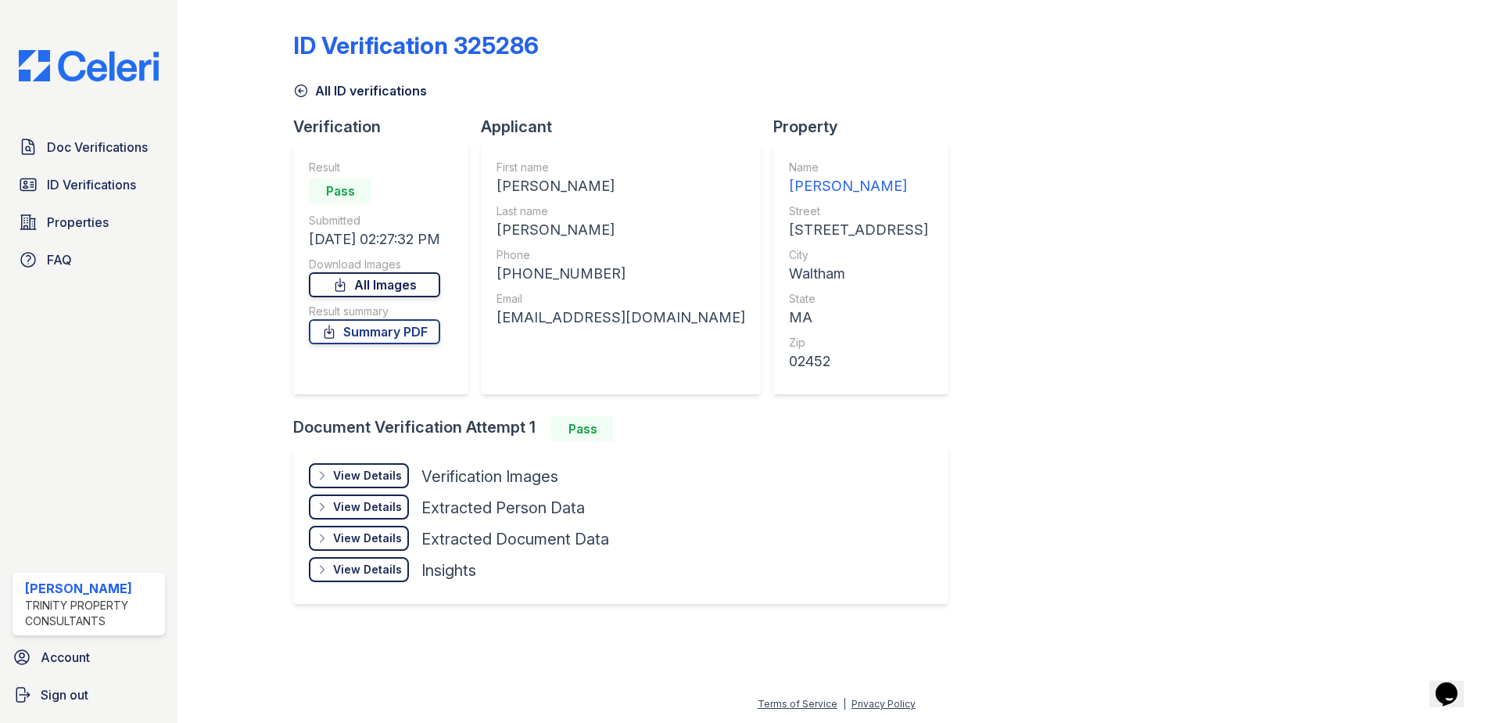
click at [389, 285] on link "All Images" at bounding box center [374, 284] width 131 height 25
click at [405, 286] on link "All Images" at bounding box center [374, 284] width 131 height 25
click at [422, 327] on link "Summary PDF" at bounding box center [374, 331] width 131 height 25
click at [96, 181] on span "ID Verifications" at bounding box center [91, 184] width 89 height 19
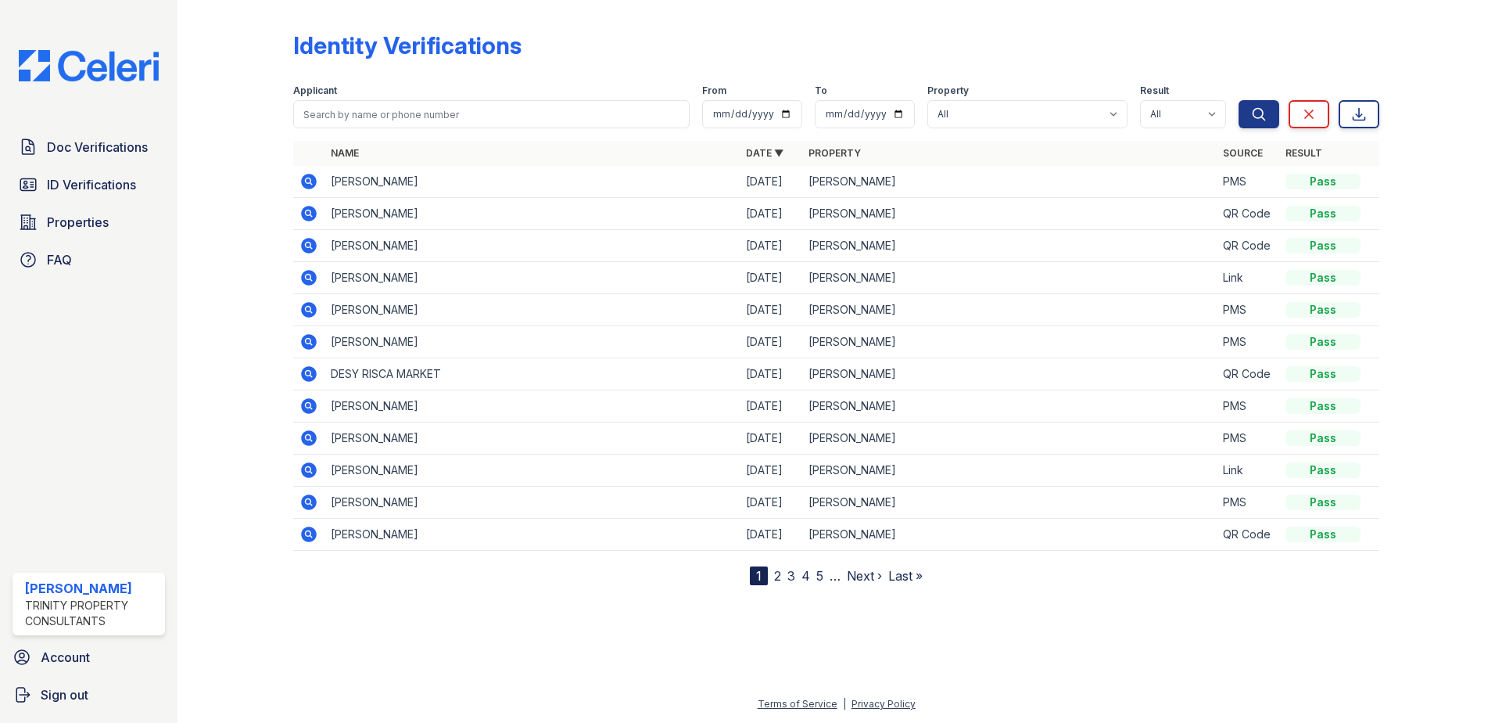
click at [308, 311] on icon at bounding box center [308, 309] width 19 height 19
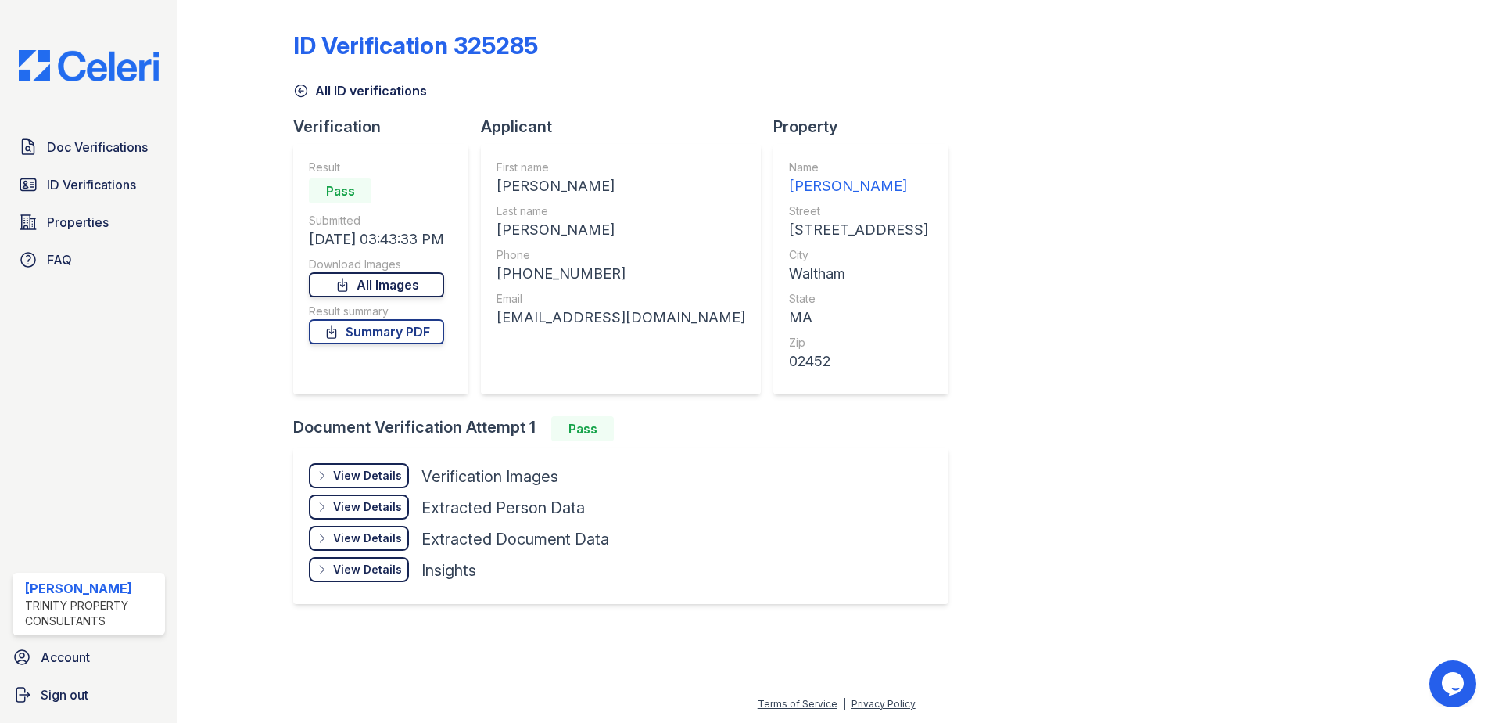
click at [429, 285] on link "All Images" at bounding box center [376, 284] width 135 height 25
click at [406, 332] on link "Summary PDF" at bounding box center [376, 331] width 135 height 25
click at [88, 150] on span "Doc Verifications" at bounding box center [97, 147] width 101 height 19
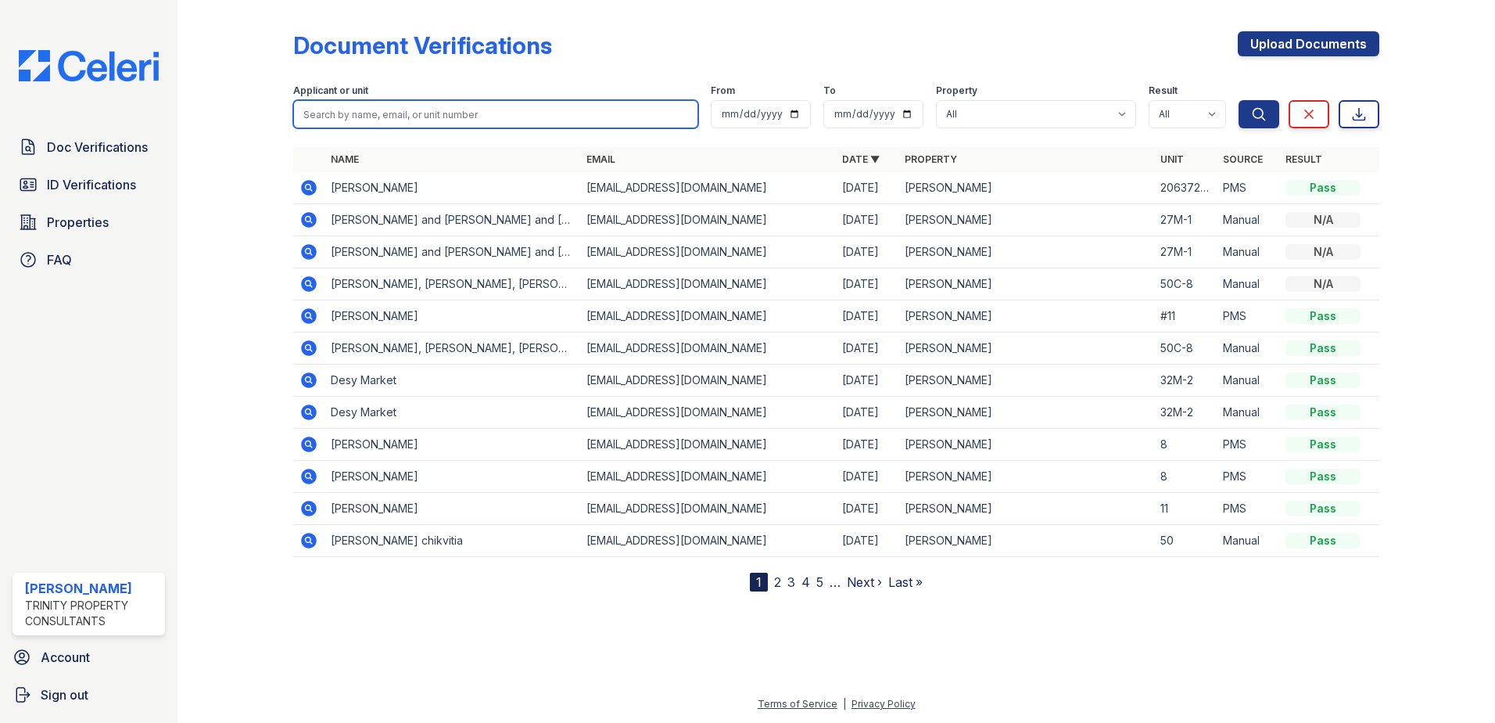
click at [361, 121] on input "search" at bounding box center [495, 114] width 405 height 28
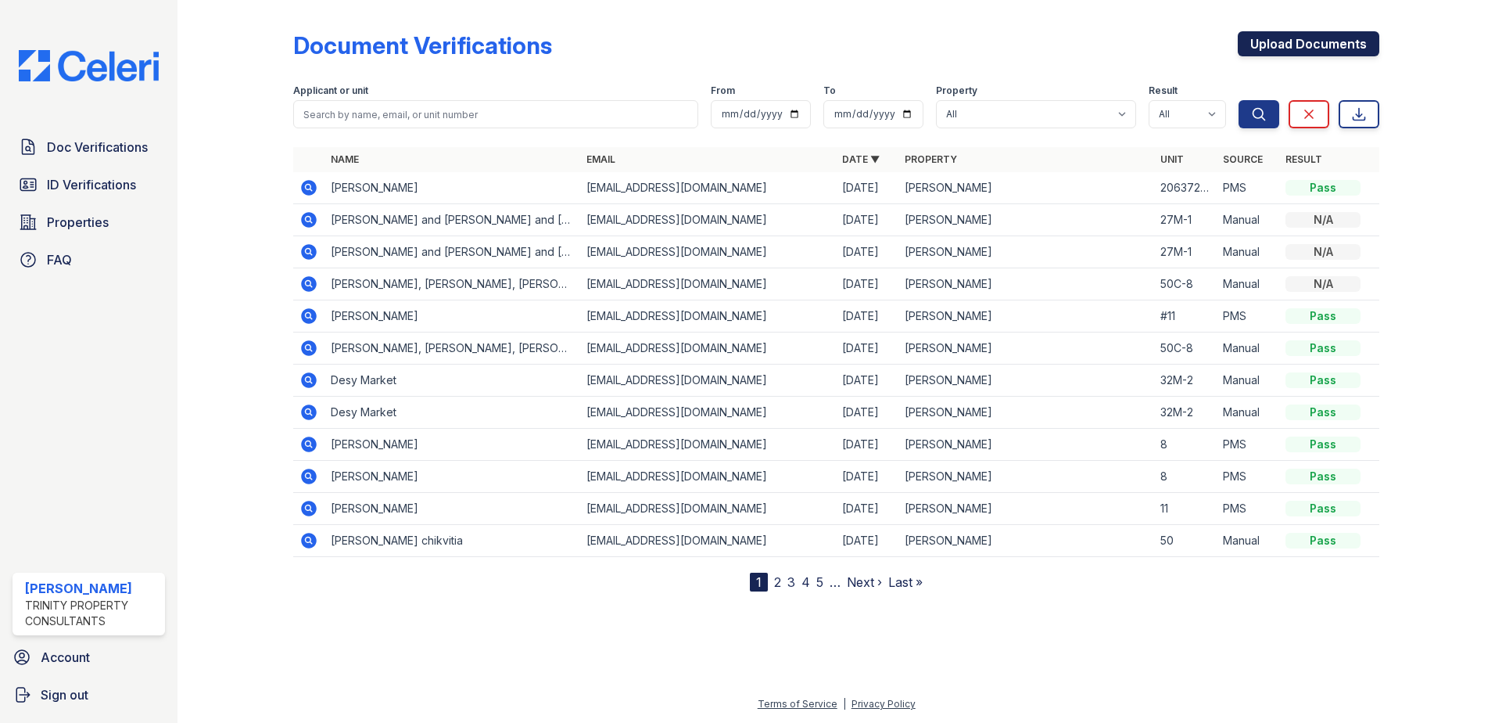
click at [1312, 48] on link "Upload Documents" at bounding box center [1309, 43] width 142 height 25
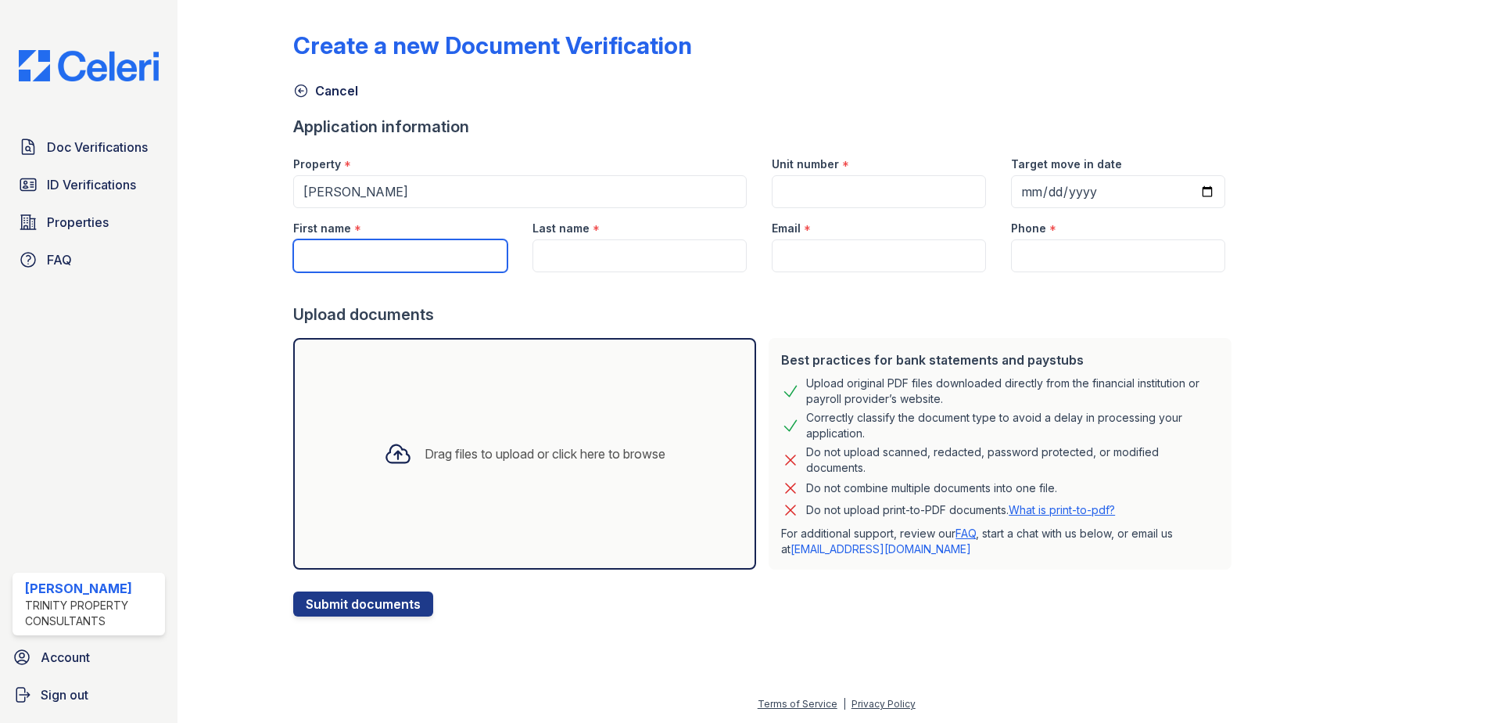
click at [313, 252] on input "First name" at bounding box center [400, 255] width 214 height 33
type input "Jose"
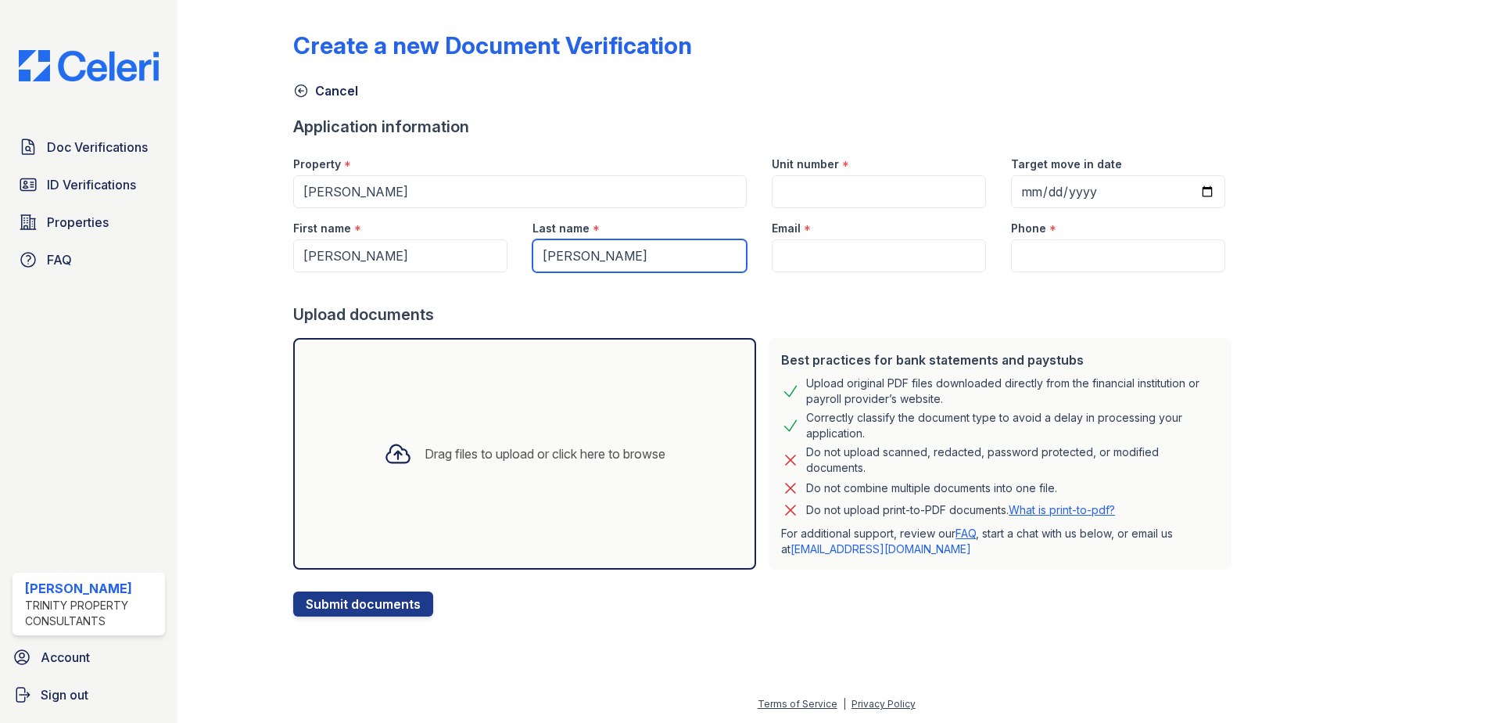
type input "[PERSON_NAME]"
click at [832, 252] on input "Email" at bounding box center [879, 255] width 214 height 33
paste input "[EMAIL_ADDRESS][DOMAIN_NAME]"
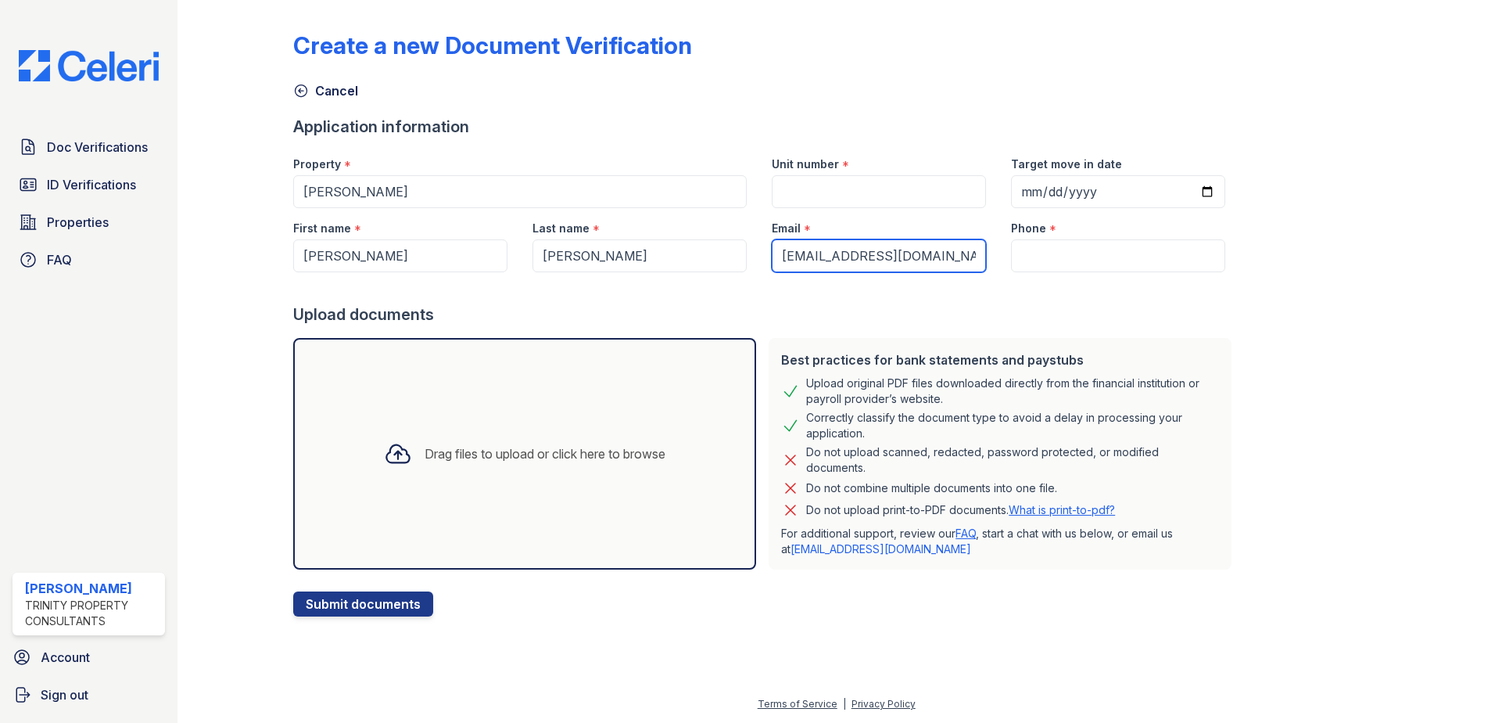
type input "[EMAIL_ADDRESS][DOMAIN_NAME]"
drag, startPoint x: 1056, startPoint y: 252, endPoint x: 1045, endPoint y: 246, distance: 11.5
click at [1056, 252] on input "Phone" at bounding box center [1118, 255] width 214 height 33
click at [1035, 255] on input "Phone" at bounding box center [1118, 255] width 214 height 33
click at [1017, 246] on input "Phone" at bounding box center [1118, 255] width 214 height 33
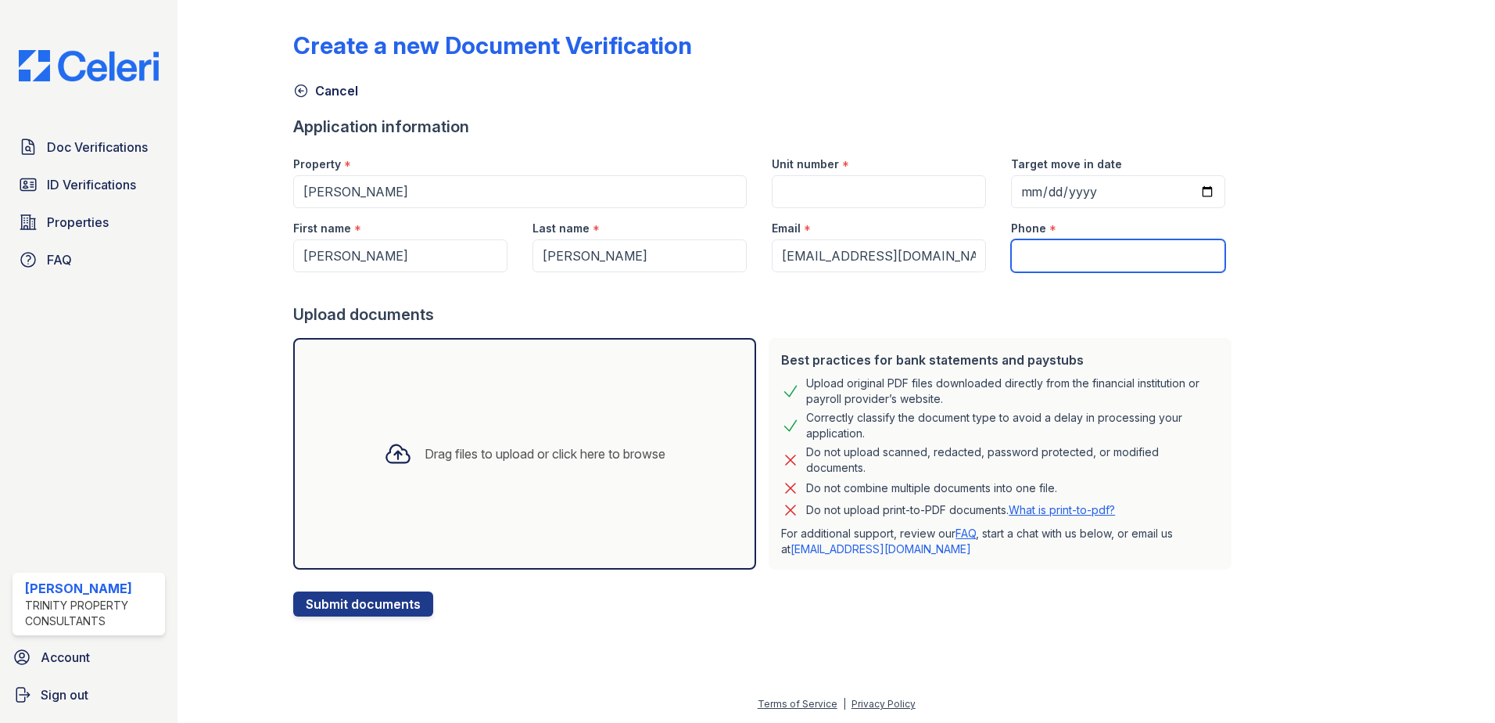
paste input "(857) 559-3530"
type input "(857) 559-3530"
click at [1139, 289] on div at bounding box center [765, 287] width 945 height 31
click at [801, 193] on input "Unit number" at bounding box center [879, 191] width 214 height 33
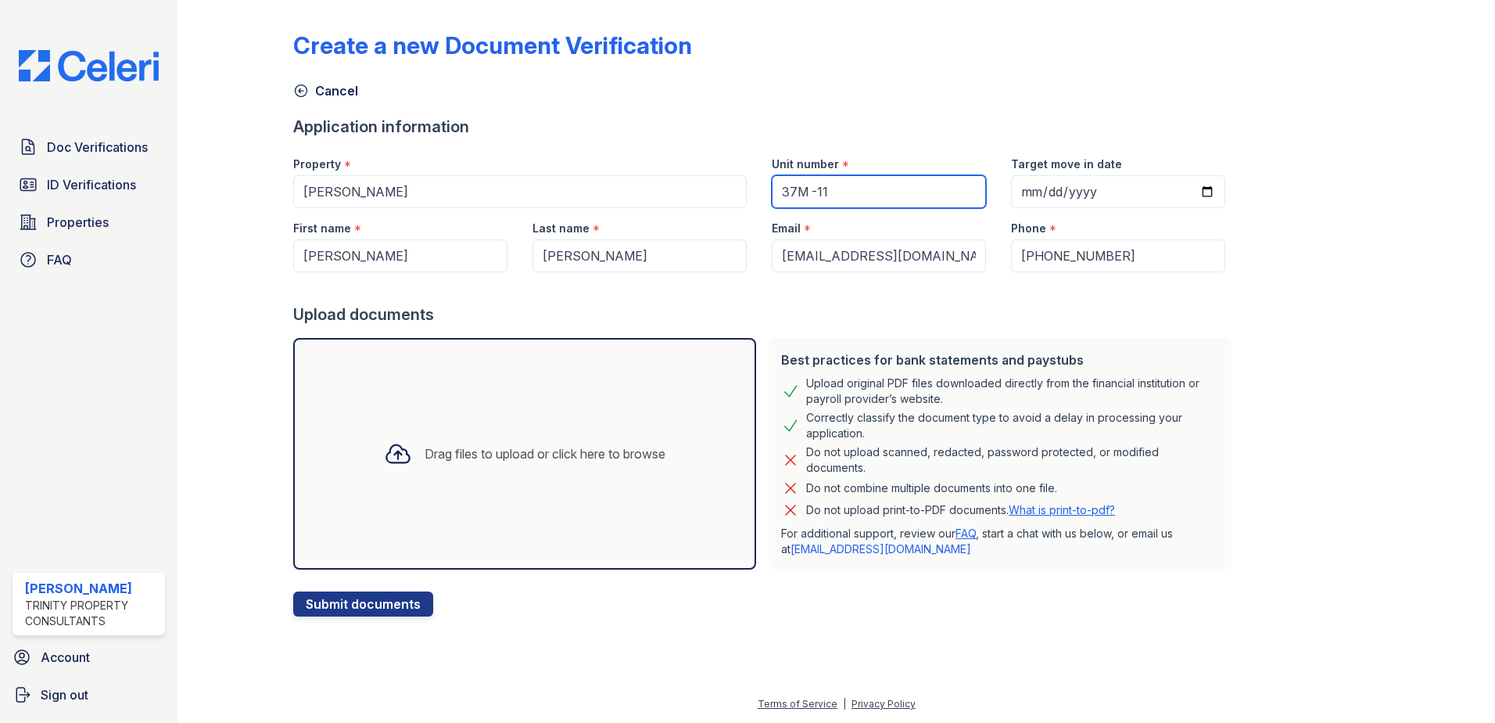
type input "37M -11"
click at [1087, 192] on input "Target move in date" at bounding box center [1118, 191] width 214 height 33
click at [1192, 195] on input "Target move in date" at bounding box center [1118, 191] width 214 height 33
type input "2025-10-24"
click at [1290, 298] on div "Create a new Document Verification Cancel Application information Property * Re…" at bounding box center [836, 311] width 1086 height 610
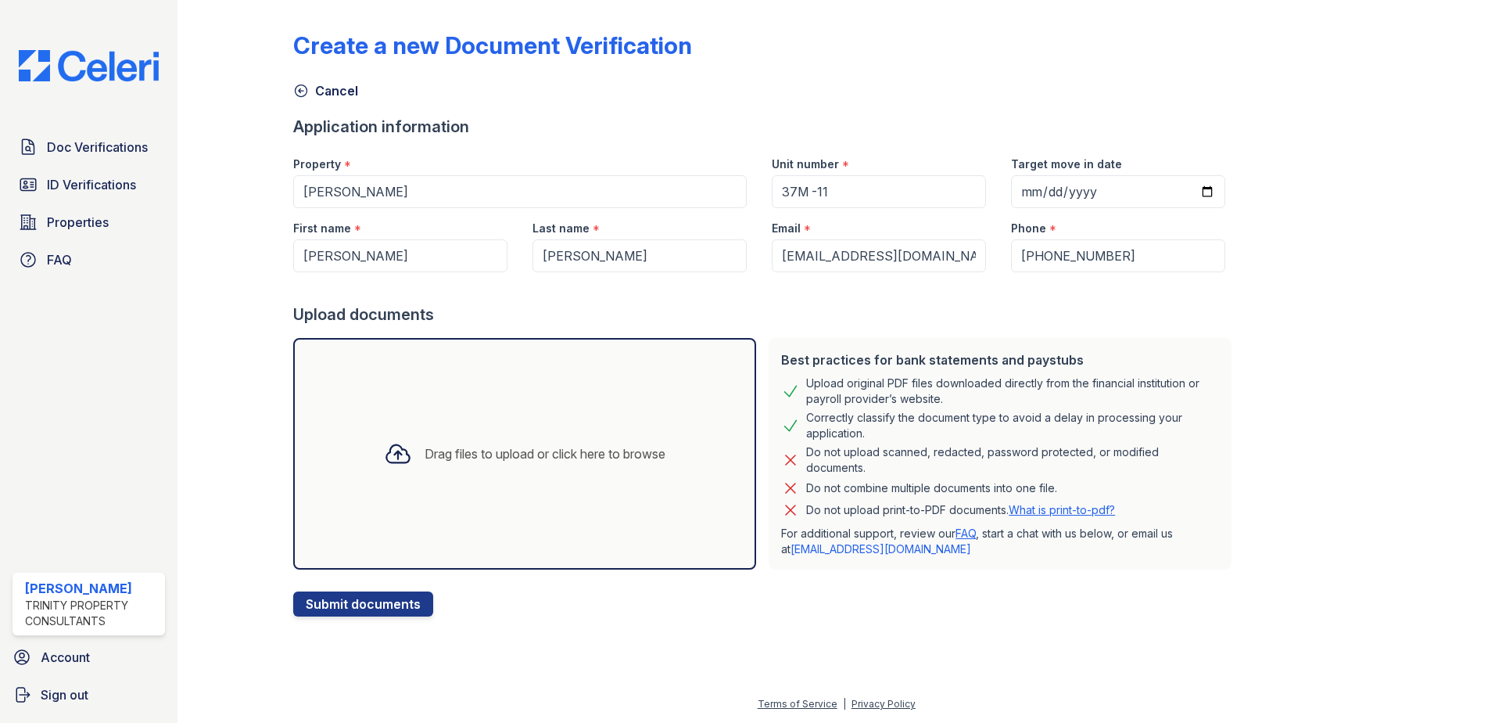
click at [588, 450] on div "Drag files to upload or click here to browse" at bounding box center [545, 453] width 241 height 19
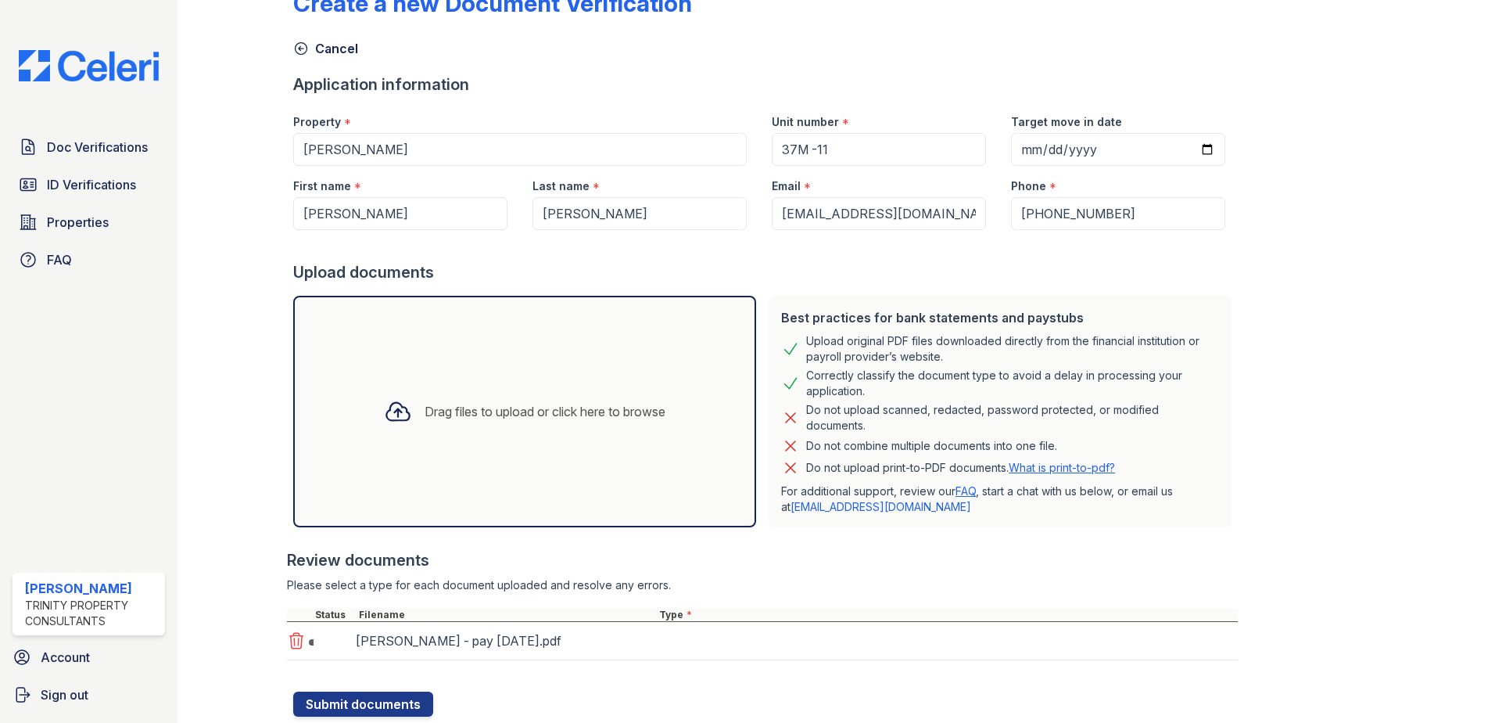
scroll to position [89, 0]
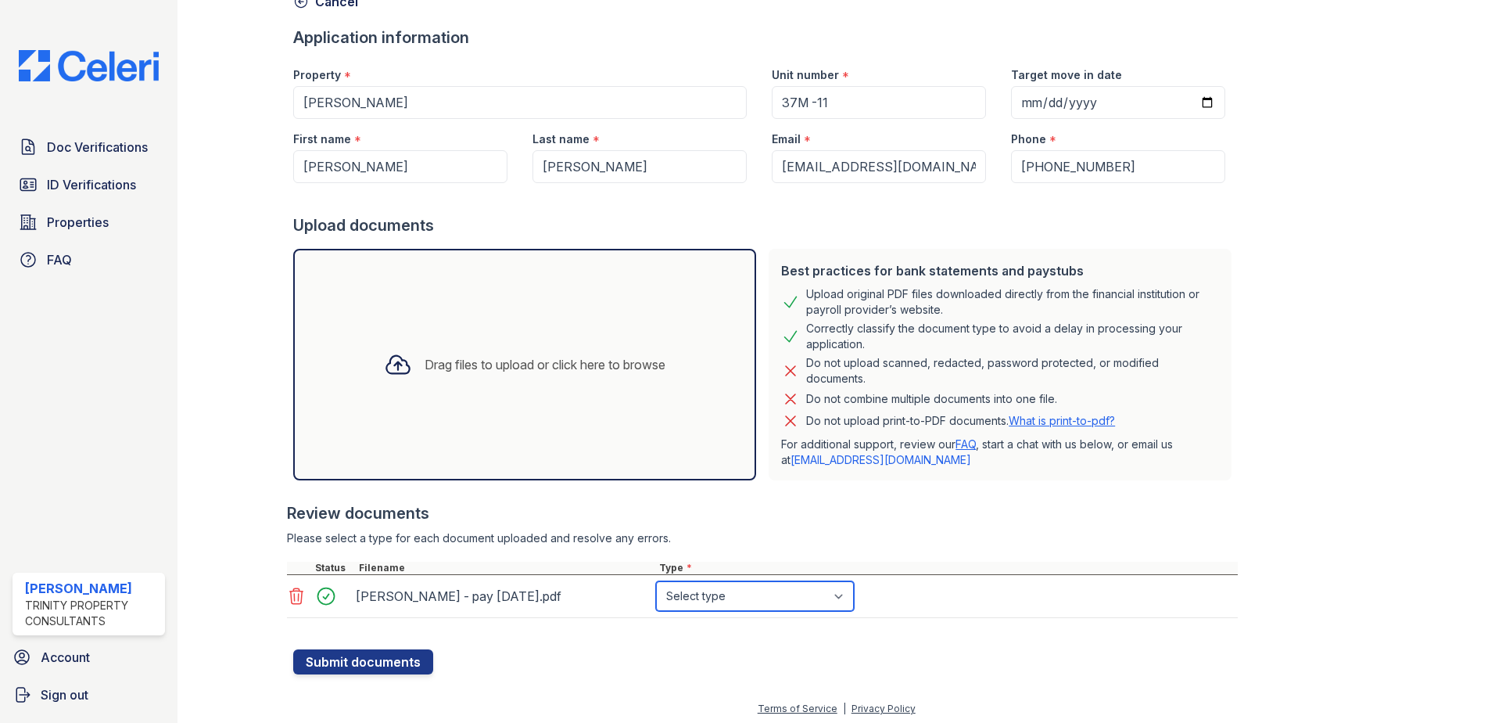
click at [832, 596] on select "Select type Paystub Bank Statement Offer Letter Tax Documents Benefit Award Let…" at bounding box center [755, 596] width 198 height 30
select select "paystub"
click at [656, 581] on select "Select type Paystub Bank Statement Offer Letter Tax Documents Benefit Award Let…" at bounding box center [755, 596] width 198 height 30
click at [344, 663] on button "Submit documents" at bounding box center [363, 661] width 140 height 25
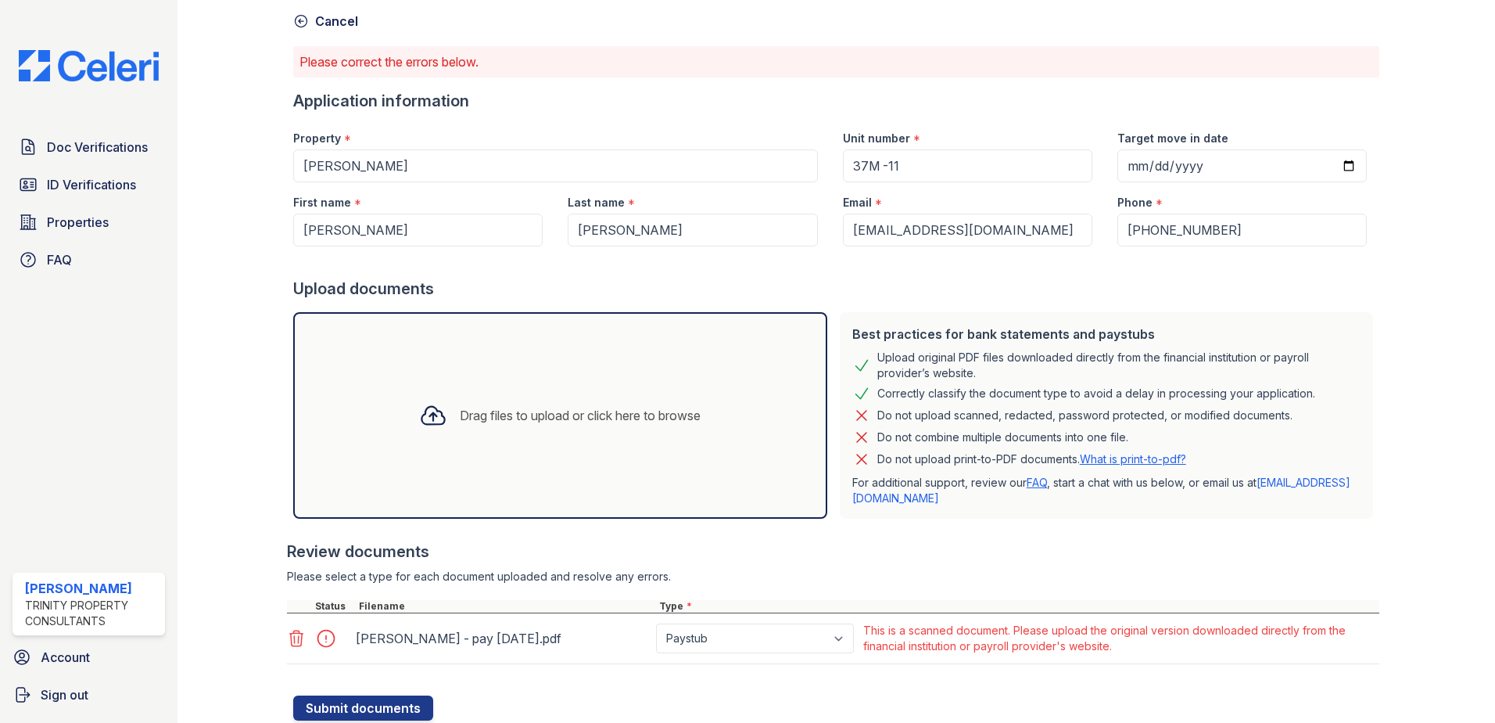
scroll to position [42, 0]
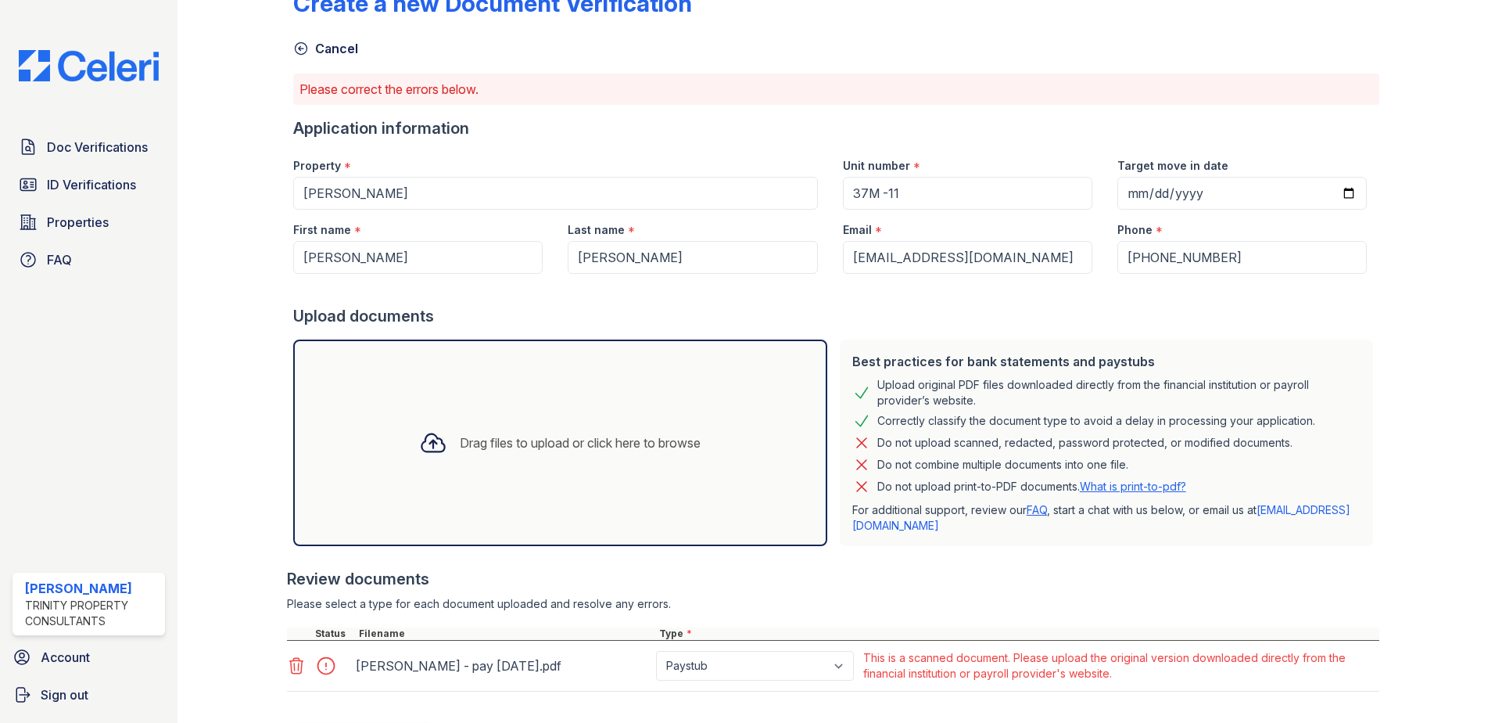
click at [661, 438] on div "Drag files to upload or click here to browse" at bounding box center [580, 442] width 241 height 19
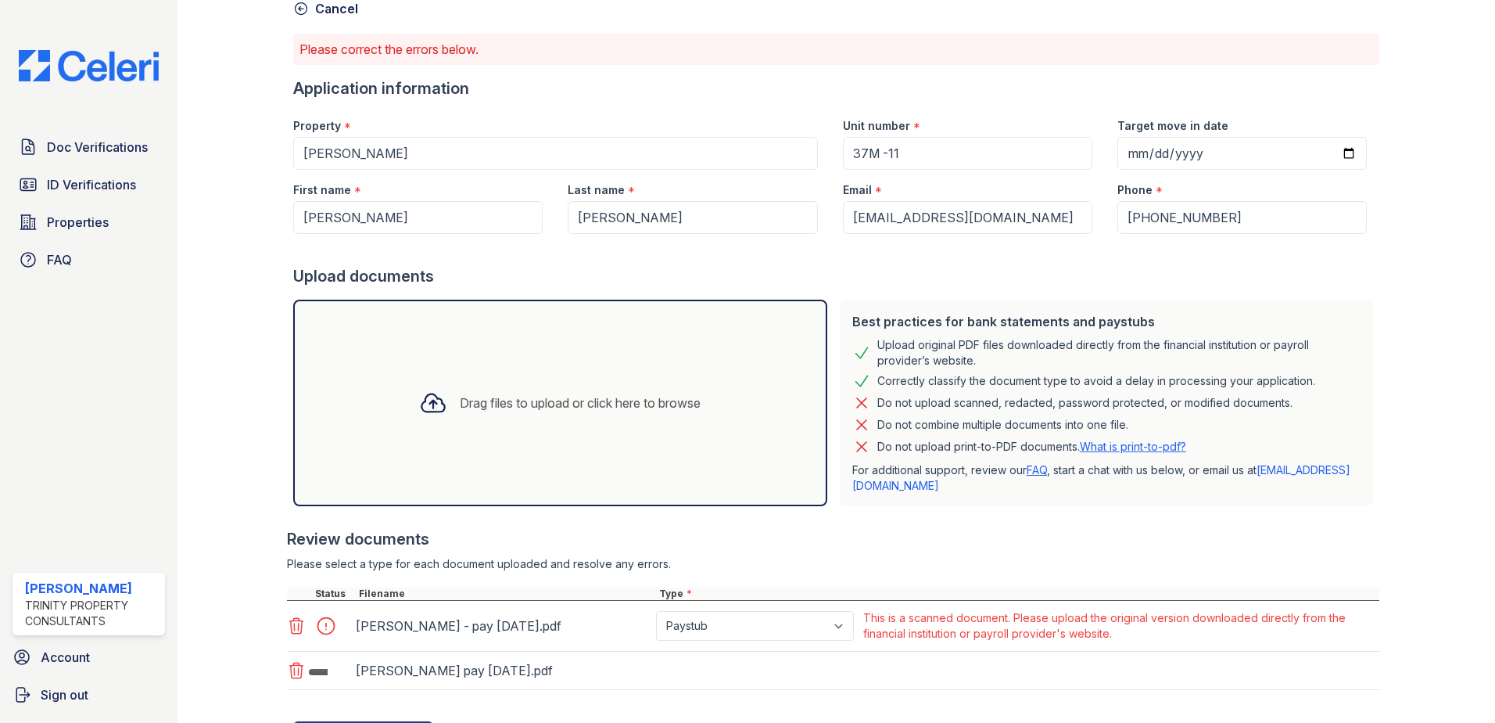
scroll to position [120, 0]
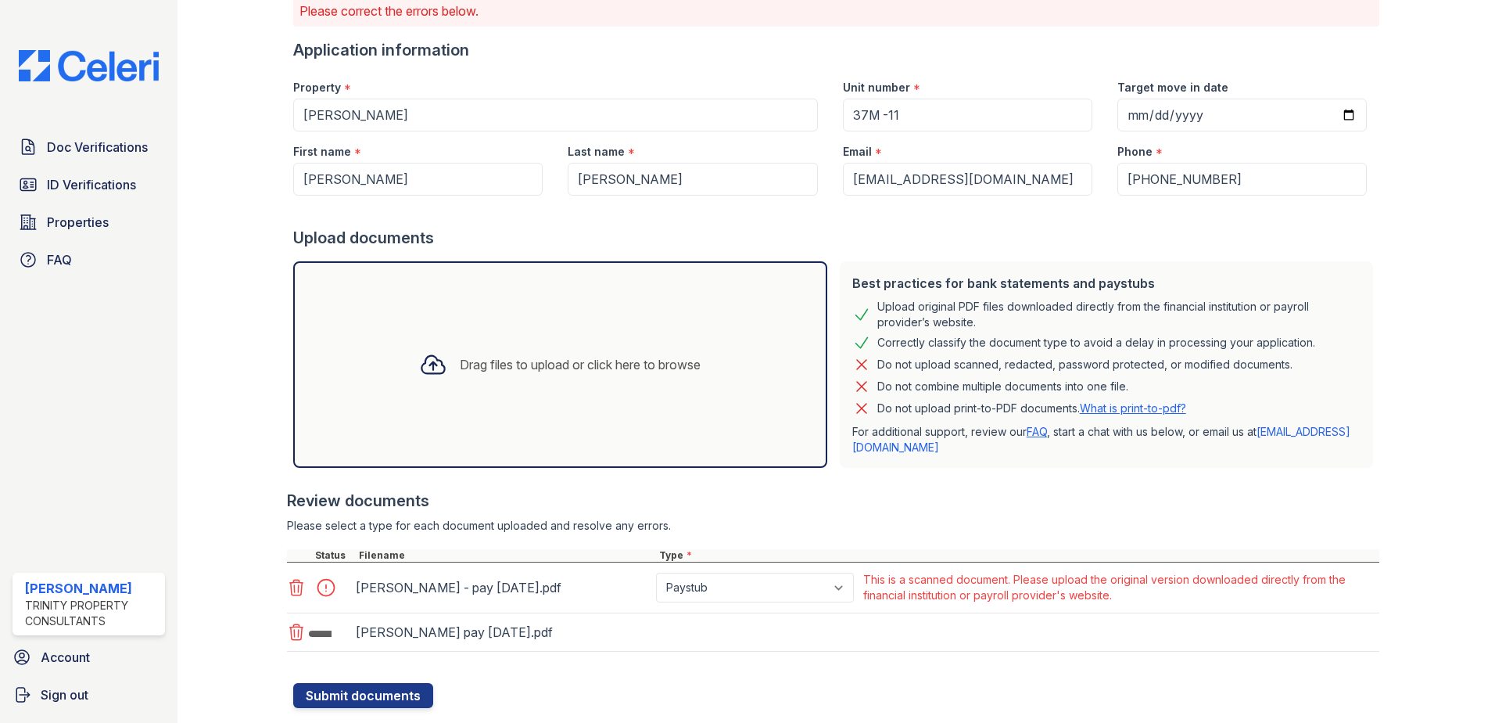
click at [811, 629] on div "Jose Vega pay 9-15-25.pdf" at bounding box center [833, 632] width 1092 height 38
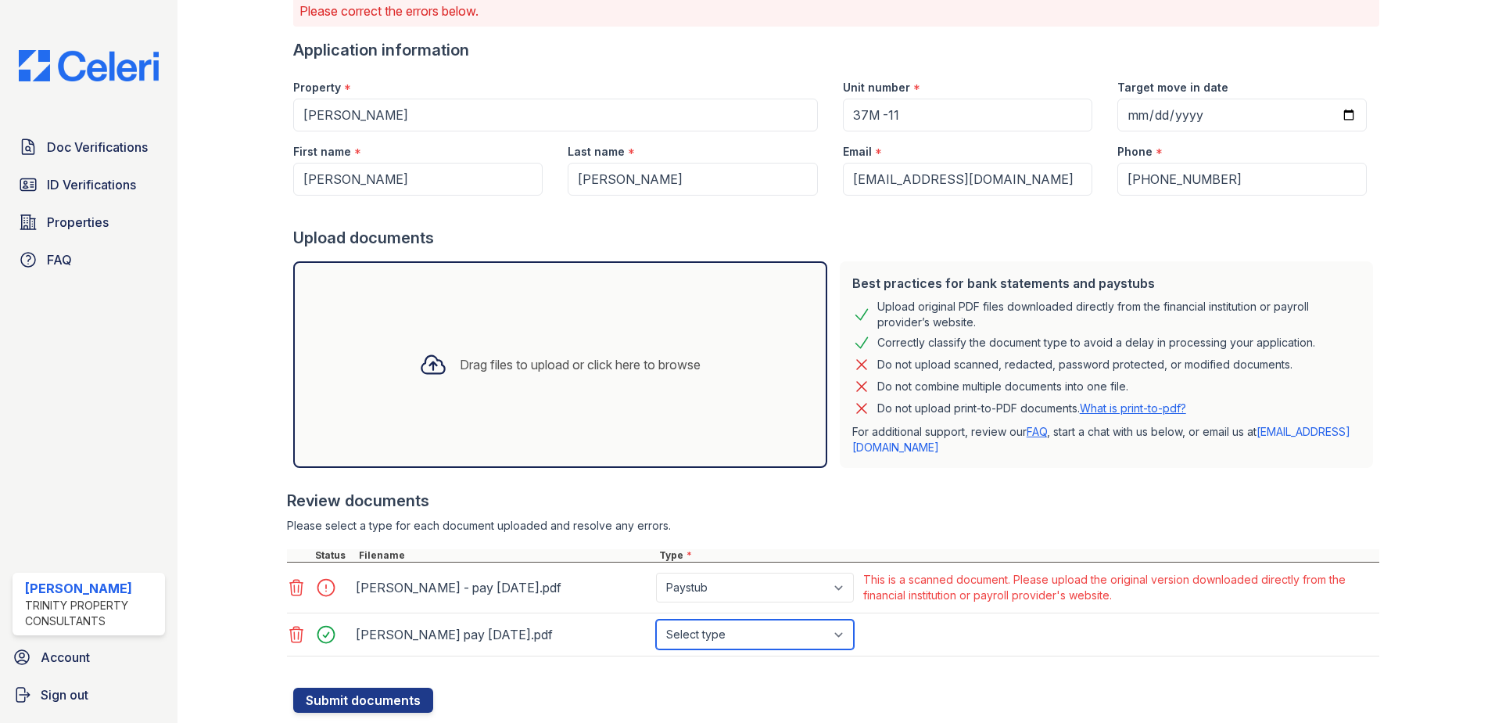
click at [840, 632] on select "Select type Paystub Bank Statement Offer Letter Tax Documents Benefit Award Let…" at bounding box center [755, 634] width 198 height 30
select select "paystub"
click at [656, 619] on select "Select type Paystub Bank Statement Offer Letter Tax Documents Benefit Award Let…" at bounding box center [755, 634] width 198 height 30
click at [383, 696] on button "Submit documents" at bounding box center [363, 699] width 140 height 25
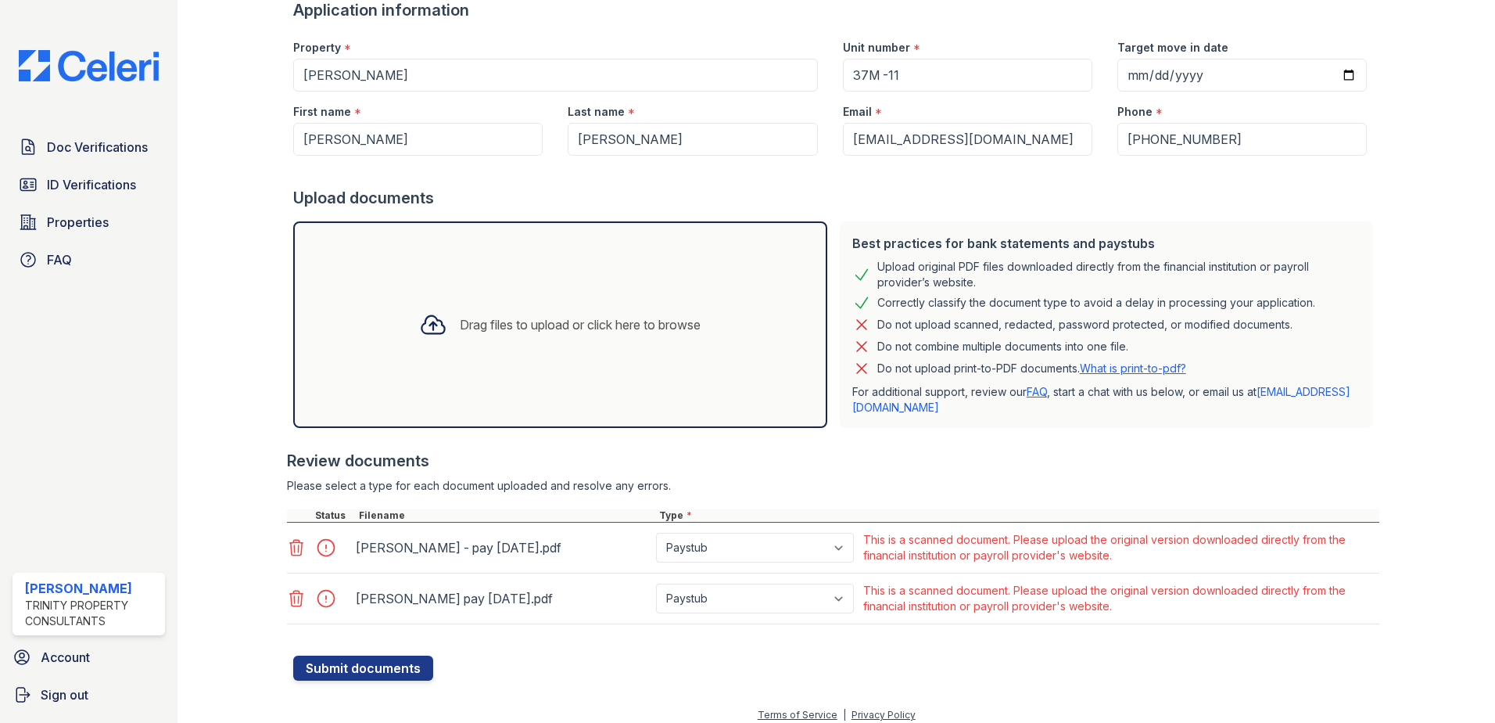
scroll to position [171, 0]
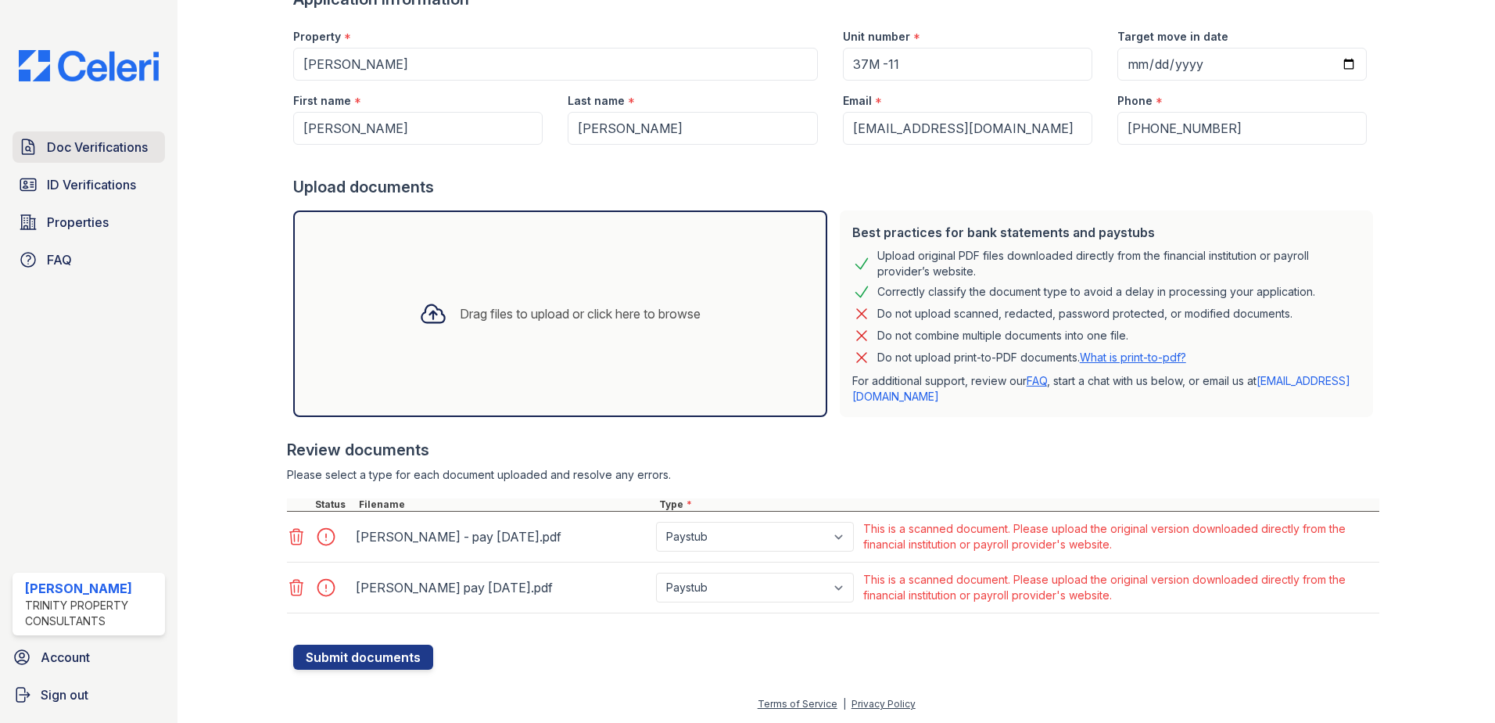
click at [117, 152] on span "Doc Verifications" at bounding box center [97, 147] width 101 height 19
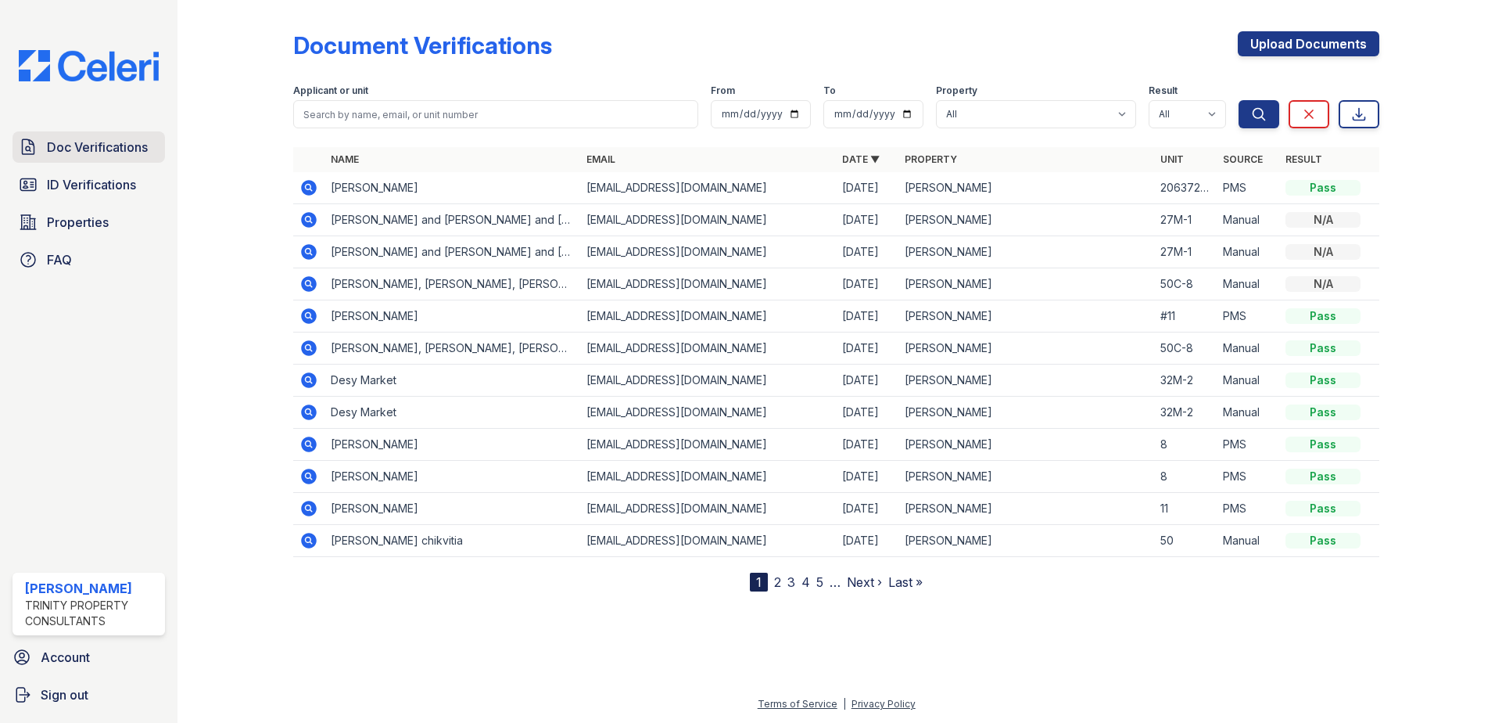
click at [100, 153] on span "Doc Verifications" at bounding box center [97, 147] width 101 height 19
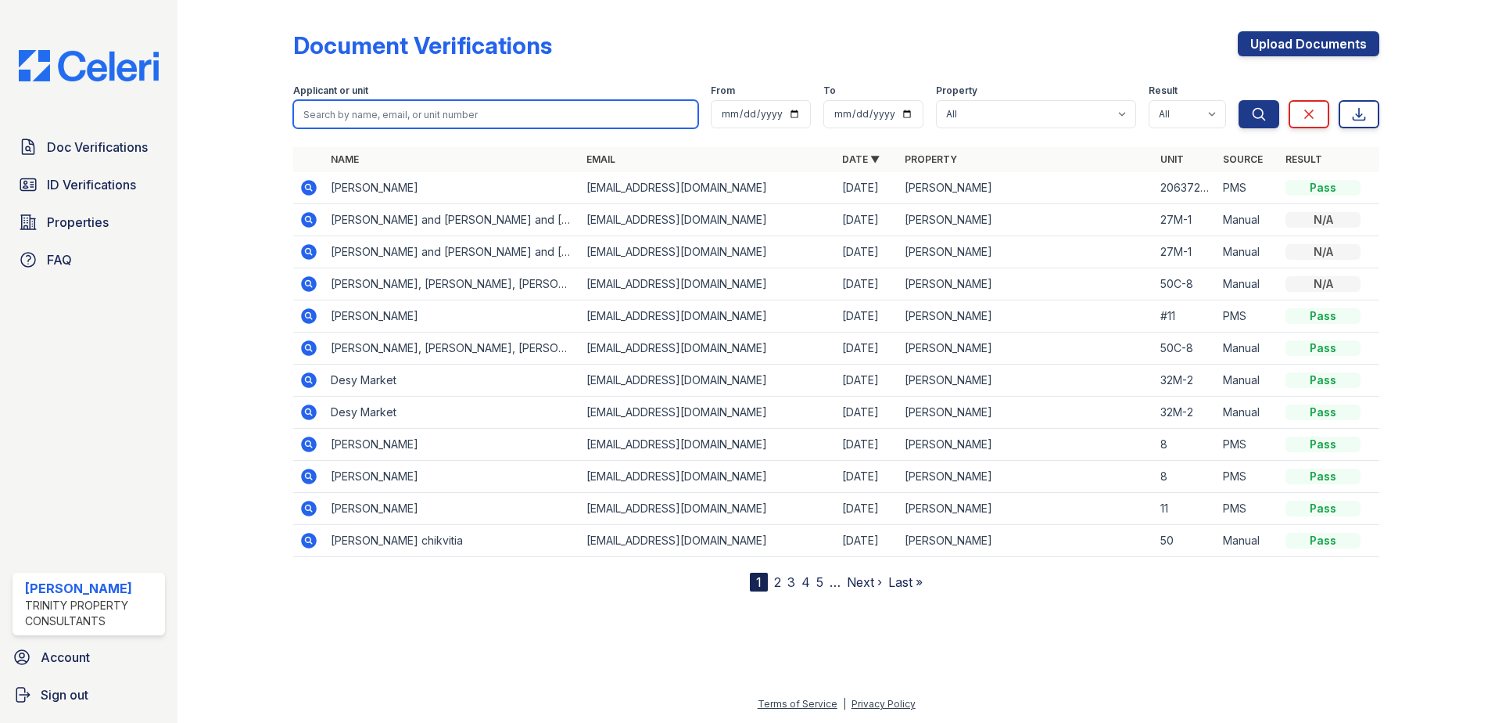
click at [328, 115] on input "search" at bounding box center [495, 114] width 405 height 28
type input "k"
type input "jose vega"
click at [312, 312] on icon at bounding box center [309, 316] width 16 height 16
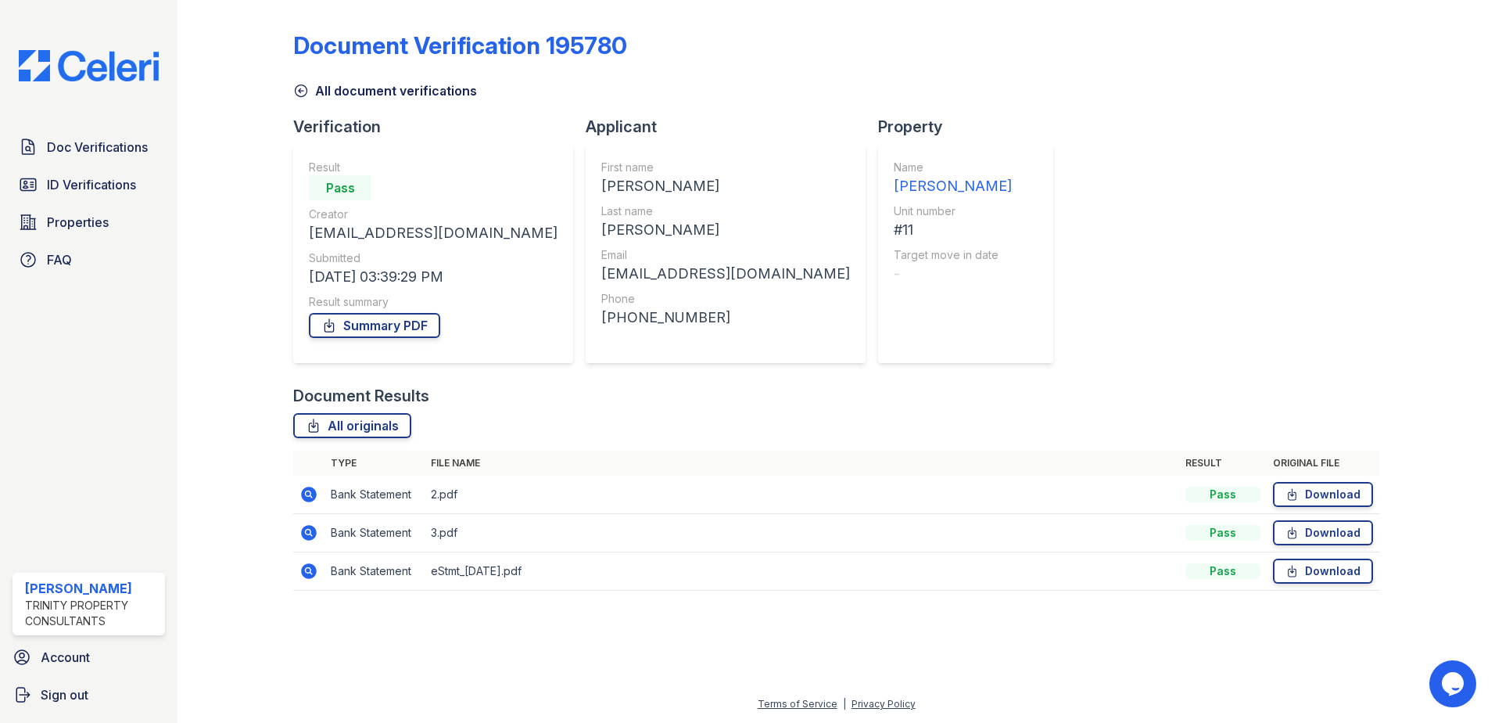
click at [361, 495] on td "Bank Statement" at bounding box center [375, 494] width 100 height 38
click at [306, 493] on icon at bounding box center [308, 494] width 19 height 19
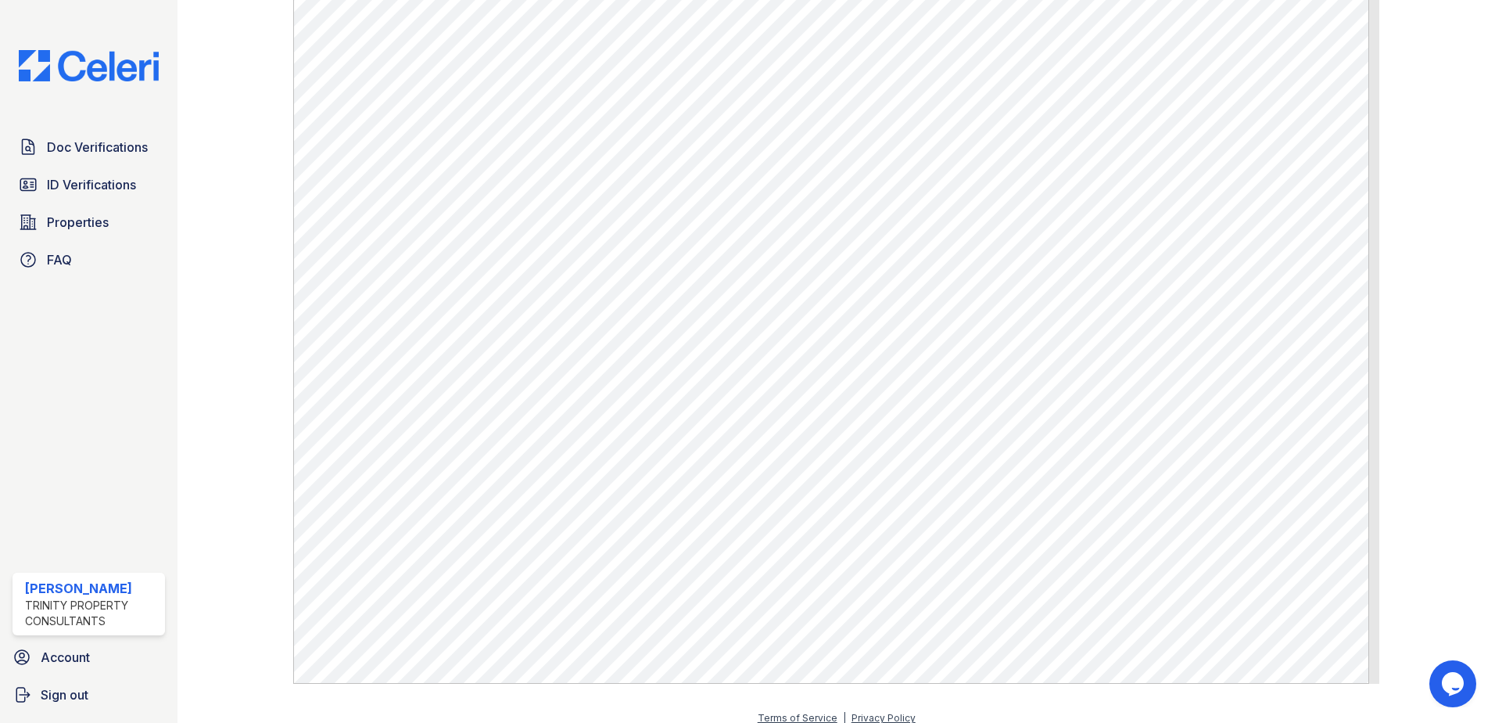
scroll to position [811, 0]
